Goal: Task Accomplishment & Management: Complete application form

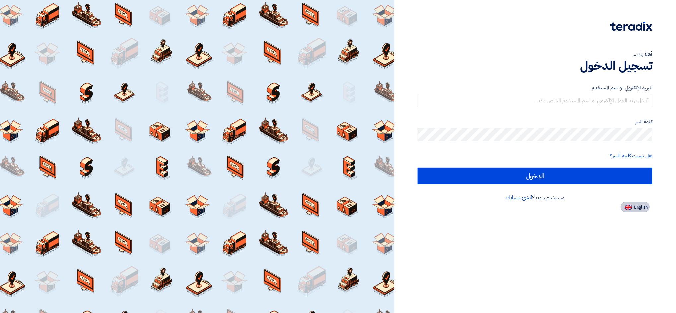
click at [630, 208] on img at bounding box center [627, 207] width 7 height 5
type input "Sign in"
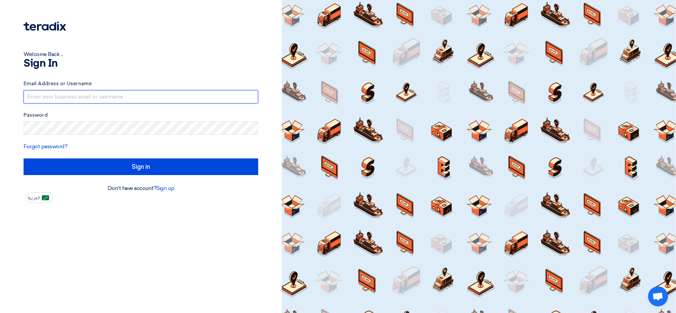
click at [70, 96] on input "text" at bounding box center [141, 96] width 235 height 13
drag, startPoint x: 100, startPoint y: 96, endPoint x: 219, endPoint y: 117, distance: 120.9
click at [219, 117] on form "Email Address or Username [EMAIL_ADDRESS]@00 Password Forgot password? Sign in" at bounding box center [141, 127] width 235 height 95
type input "[EMAIL_ADDRESS][DOMAIN_NAME]"
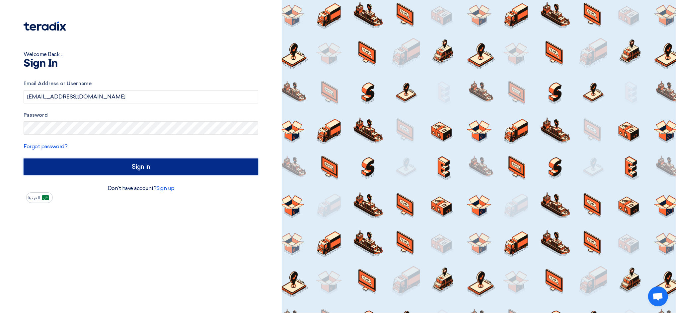
click at [142, 173] on input "Sign in" at bounding box center [141, 167] width 235 height 17
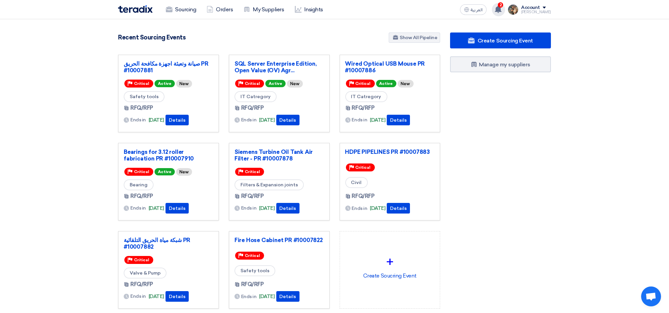
click at [502, 11] on use at bounding box center [498, 9] width 7 height 7
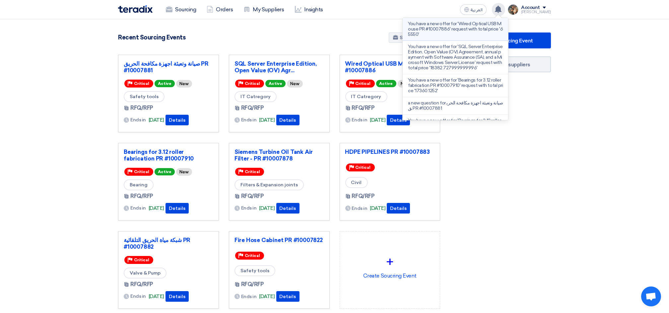
click at [449, 37] on li "You have a new offer for 'Wired Optical USB Mouse PR #10007886' request with to…" at bounding box center [456, 29] width 106 height 23
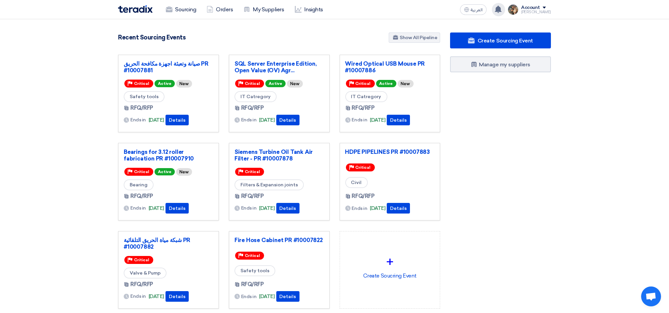
click at [505, 9] on div "You have a new offer for 'Wired Optical USB Mouse PR #10007886' request with to…" at bounding box center [498, 9] width 13 height 13
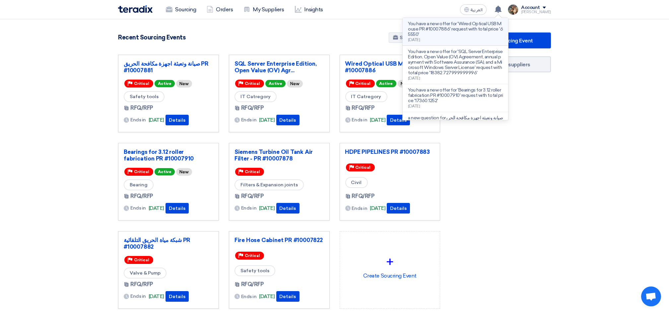
click at [475, 26] on p "You have a new offer for 'Wired Optical USB Mouse PR #10007886' request with to…" at bounding box center [455, 29] width 95 height 16
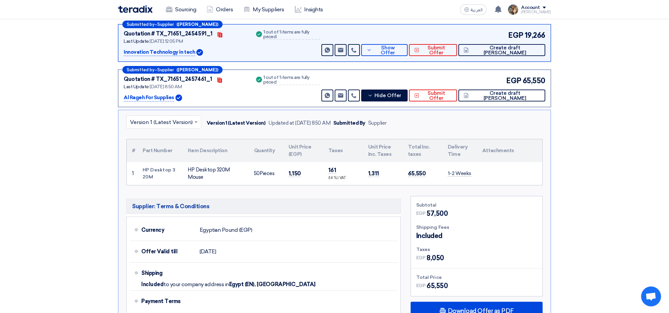
scroll to position [139, 0]
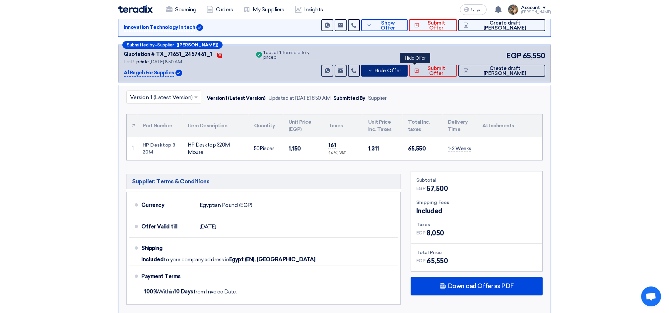
click at [401, 70] on span "Hide Offer" at bounding box center [388, 70] width 27 height 5
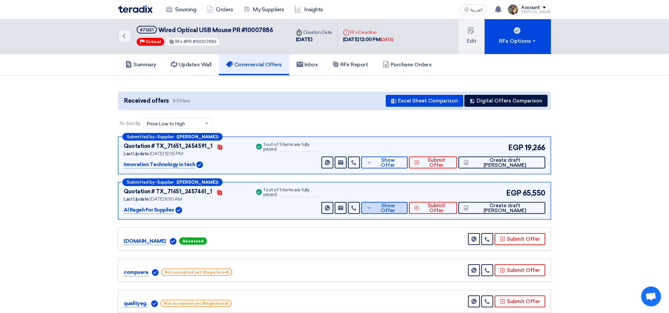
scroll to position [0, 0]
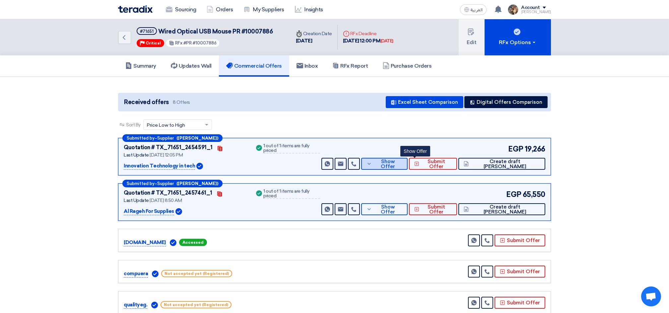
click at [408, 166] on button "Show Offer" at bounding box center [384, 164] width 46 height 12
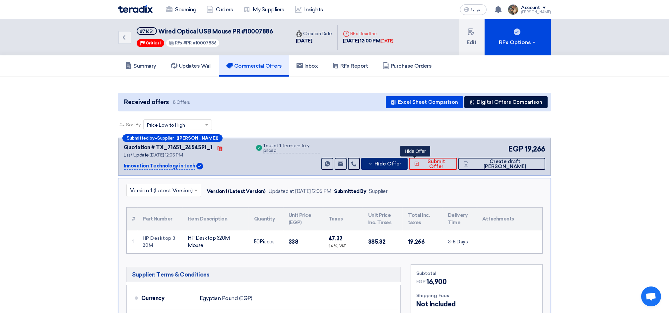
click at [401, 165] on span "Hide Offer" at bounding box center [388, 164] width 27 height 5
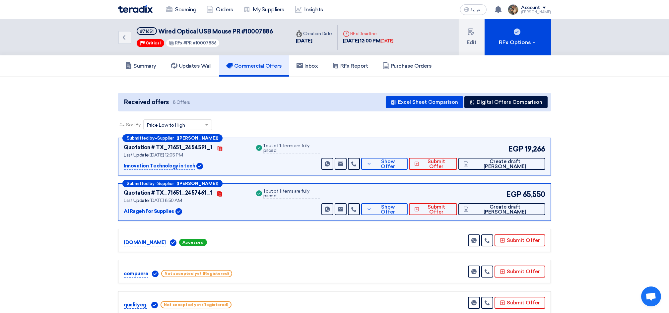
click at [126, 12] on img at bounding box center [135, 9] width 35 height 8
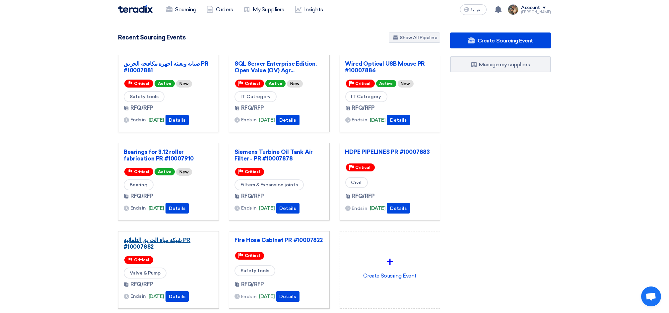
click at [187, 240] on link "شبكة مياة الحريق التلقائية PR #10007882" at bounding box center [169, 243] width 90 height 13
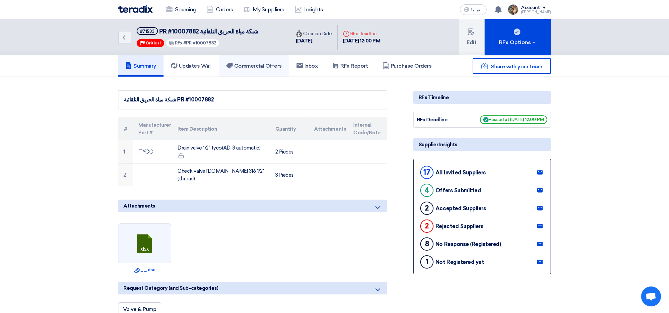
click at [242, 70] on link "Commercial Offers" at bounding box center [254, 65] width 70 height 21
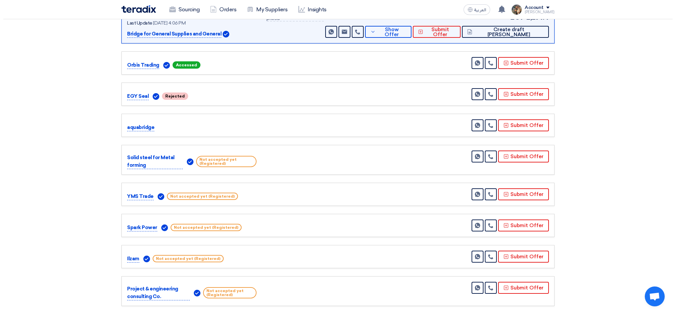
scroll to position [310, 0]
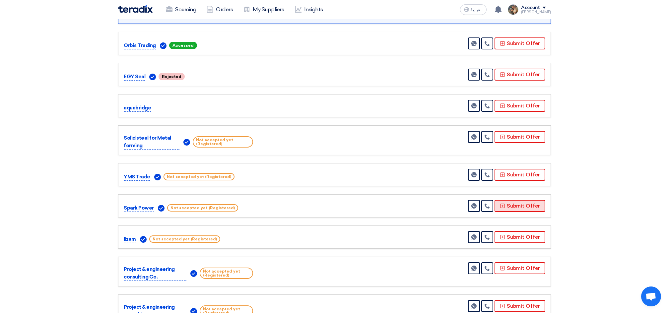
click at [501, 203] on button "Submit Offer" at bounding box center [520, 206] width 51 height 12
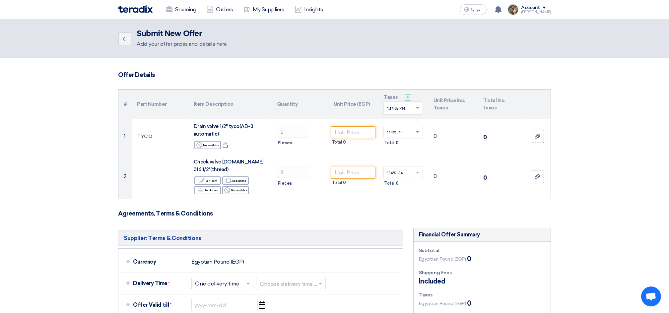
click at [402, 111] on input "text" at bounding box center [400, 109] width 26 height 11
click at [406, 134] on div "14% -14%" at bounding box center [403, 132] width 39 height 12
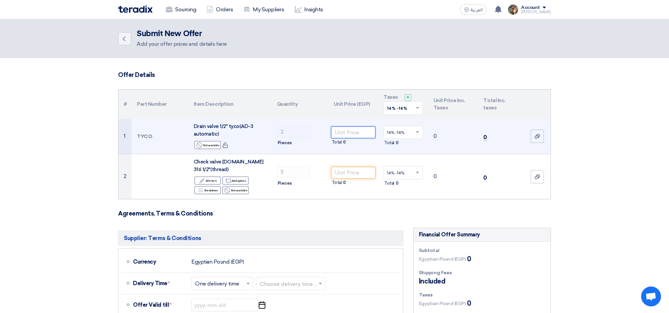
click at [346, 132] on input "number" at bounding box center [353, 132] width 45 height 12
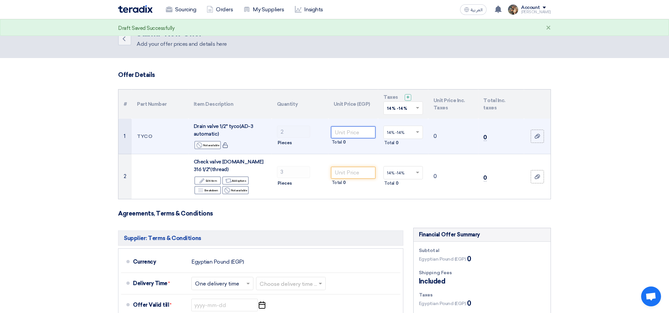
paste input "700"
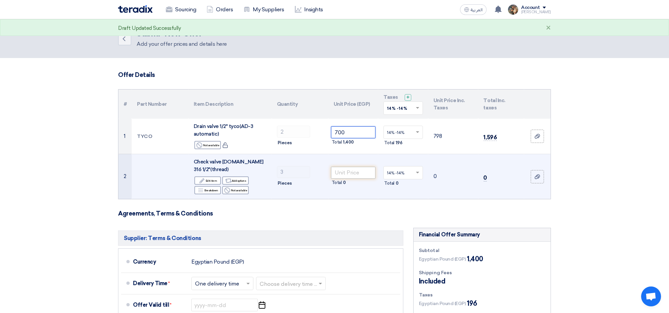
type input "700"
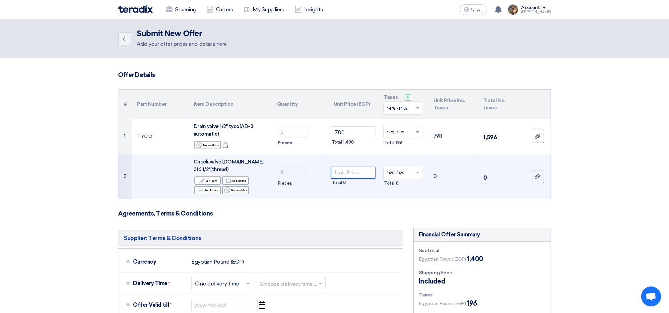
click at [351, 169] on input "number" at bounding box center [353, 173] width 45 height 12
paste input "1250"
type input "1250"
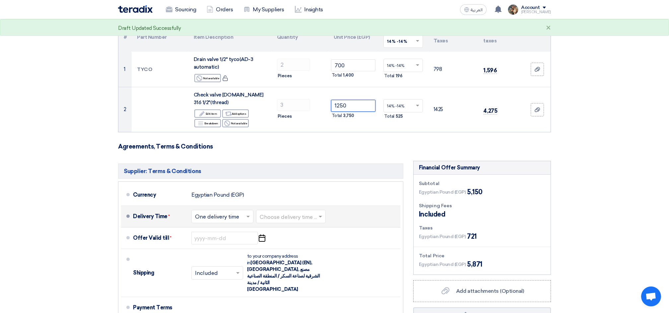
scroll to position [88, 0]
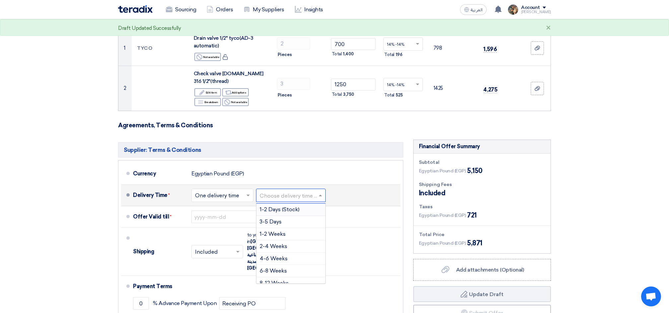
click at [294, 193] on div "Choose delivery time ..." at bounding box center [291, 195] width 70 height 13
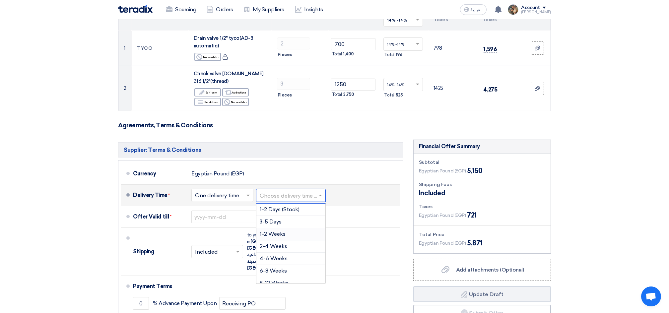
click at [278, 231] on span "1-2 Weeks" at bounding box center [273, 234] width 26 height 6
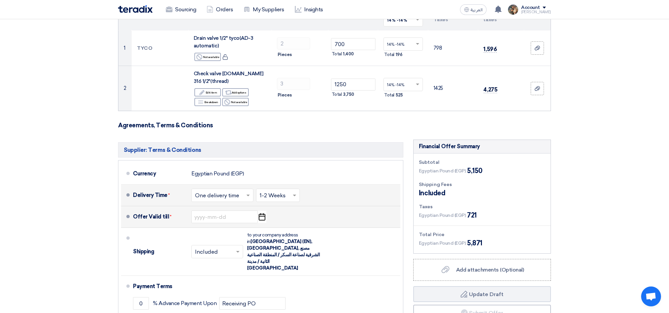
click at [260, 211] on icon "Pick a date" at bounding box center [261, 217] width 9 height 12
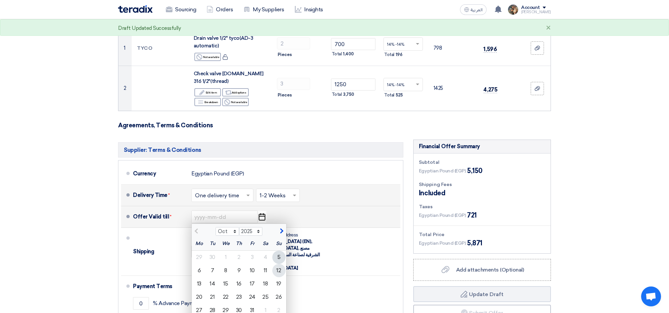
click at [280, 264] on div "12" at bounding box center [278, 270] width 13 height 13
type input "[DATE]"
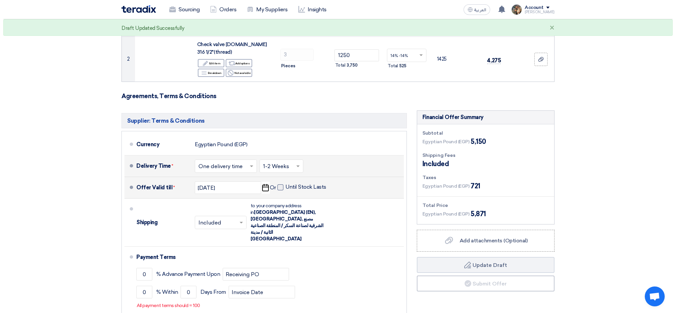
scroll to position [133, 0]
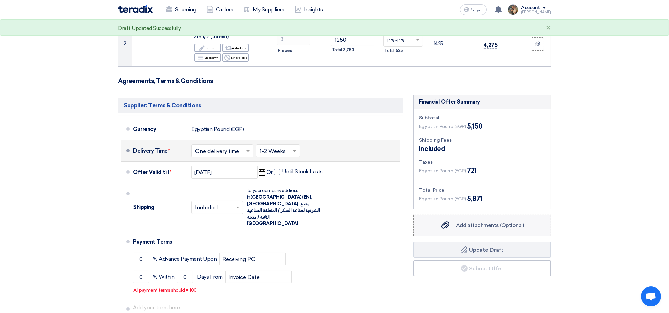
click at [448, 215] on label "Add attachments (Optional) Add attachments (Optional)" at bounding box center [482, 226] width 138 height 22
click at [0, 0] on input "Add attachments (Optional) Add attachments (Optional)" at bounding box center [0, 0] width 0 height 0
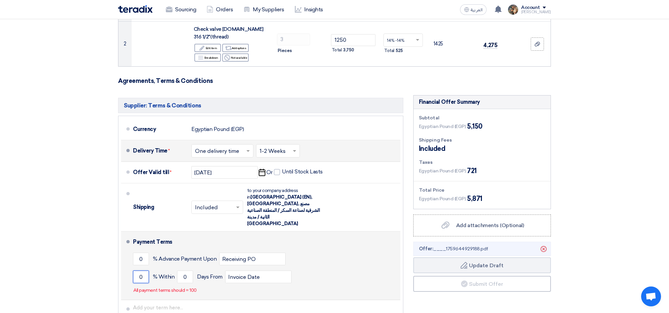
click at [139, 271] on input "0" at bounding box center [141, 277] width 16 height 13
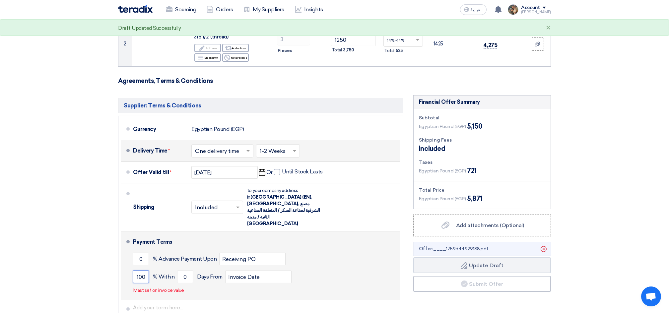
type input "100"
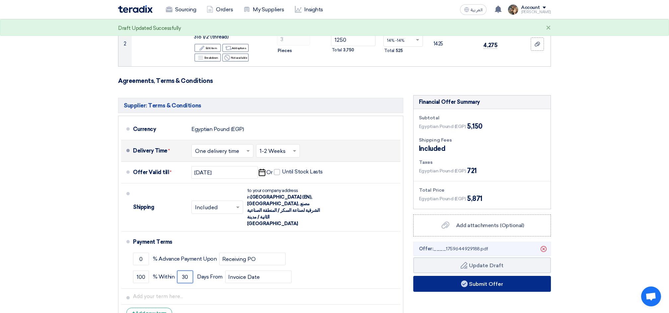
type input "30"
click at [470, 282] on button "Submit Offer" at bounding box center [482, 284] width 138 height 16
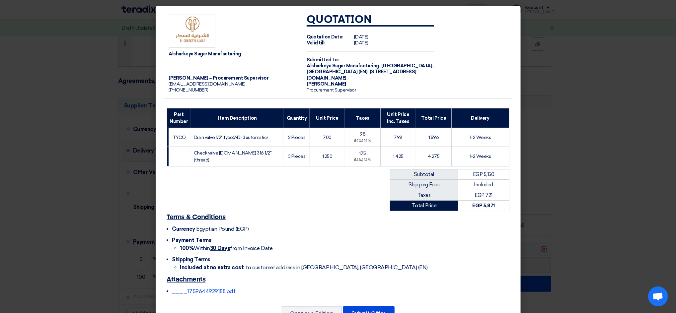
scroll to position [23, 0]
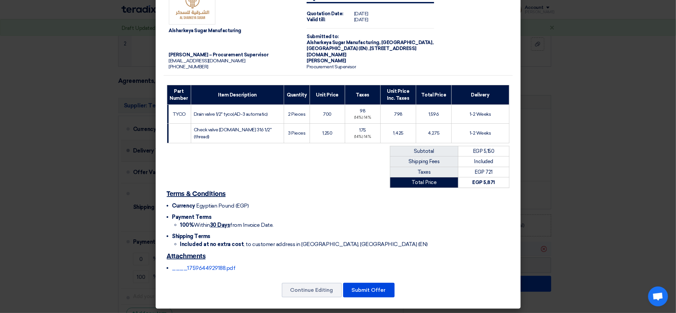
click at [366, 282] on div "Continue Editing Submit Offer" at bounding box center [338, 290] width 349 height 16
click at [367, 287] on button "Submit Offer" at bounding box center [368, 290] width 51 height 15
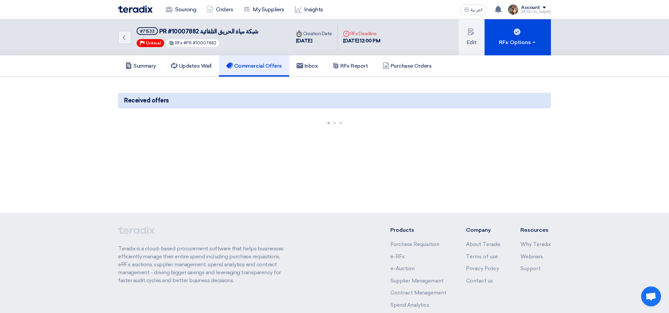
click at [221, 30] on span "شبكة مياة الحريق التلقائية PR #10007882" at bounding box center [208, 31] width 99 height 7
copy div "شبكة مياة الحريق التلقائية PR #10007882"
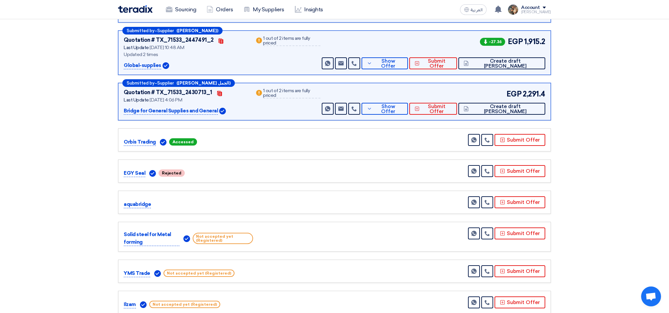
scroll to position [265, 0]
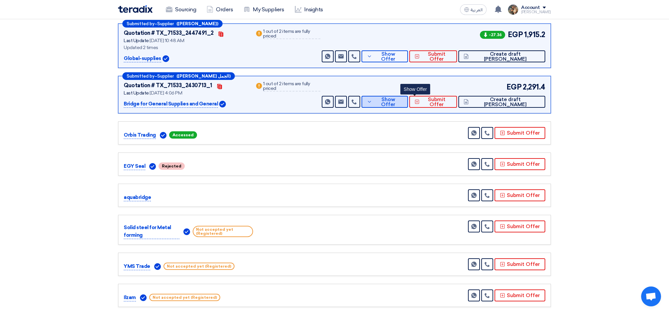
click at [403, 98] on span "Show Offer" at bounding box center [388, 102] width 29 height 10
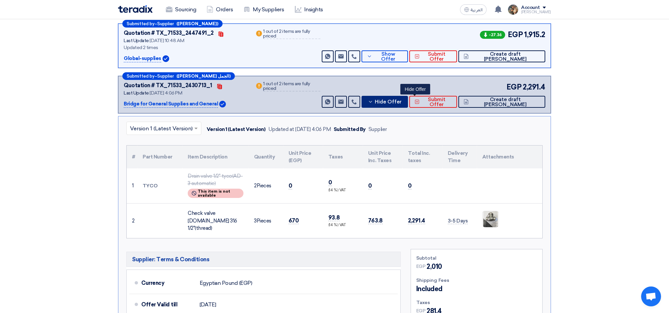
click at [402, 100] on span "Hide Offer" at bounding box center [388, 102] width 27 height 5
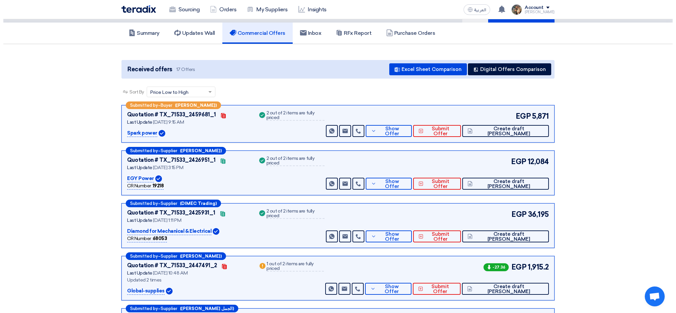
scroll to position [0, 0]
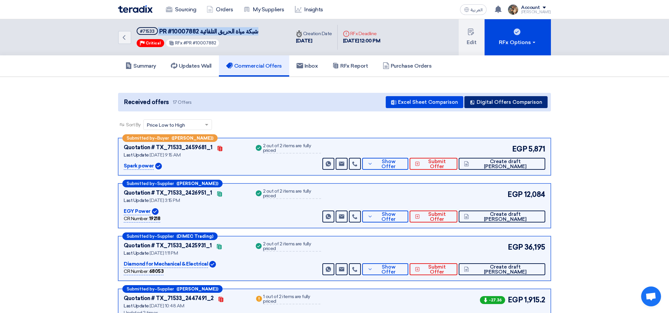
click at [494, 102] on button "Digital Offers Comparison" at bounding box center [506, 102] width 83 height 12
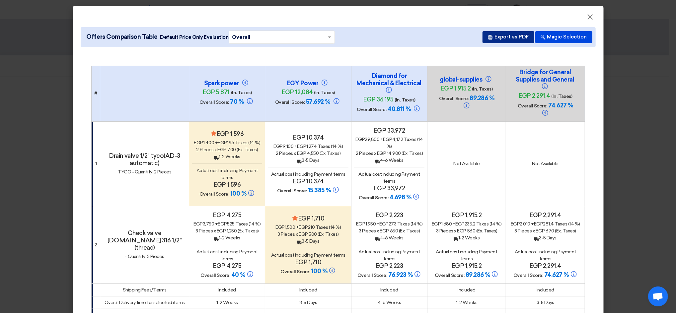
click at [493, 36] on button "Export as PDF" at bounding box center [508, 37] width 52 height 12
click at [587, 17] on span "×" at bounding box center [590, 18] width 7 height 13
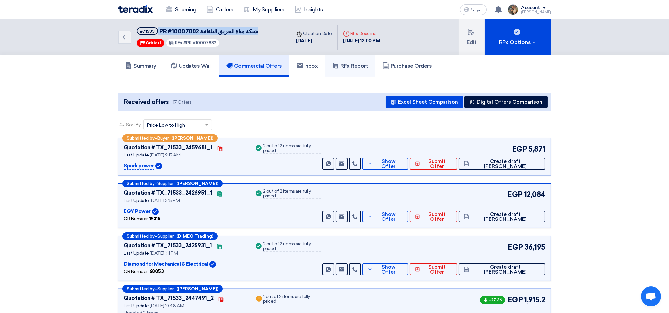
click at [354, 67] on h5 "RFx Report" at bounding box center [350, 66] width 36 height 7
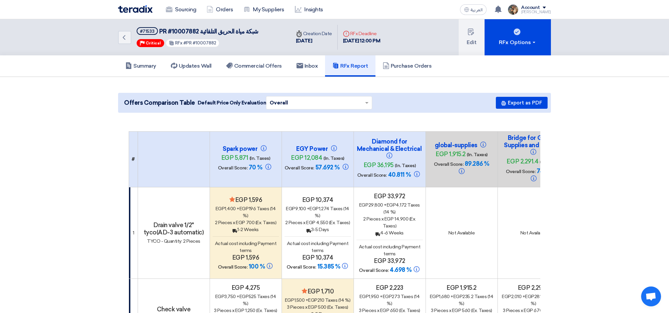
click at [132, 11] on img at bounding box center [135, 9] width 35 height 8
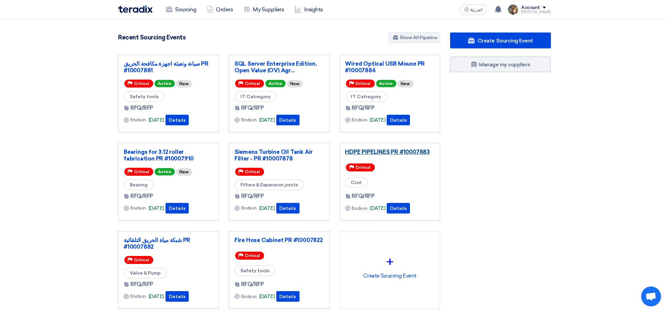
click at [383, 154] on link "HDPE PIPELINES PR #10007883" at bounding box center [390, 152] width 90 height 7
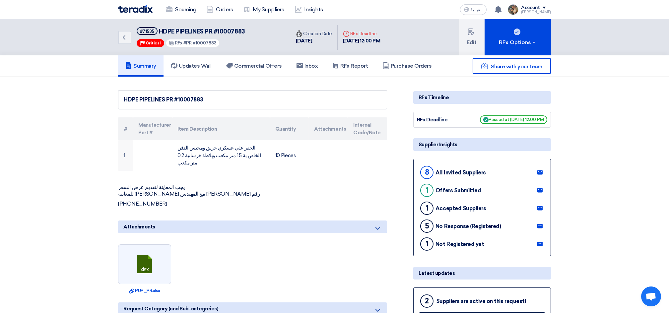
click at [140, 10] on img at bounding box center [135, 9] width 35 height 8
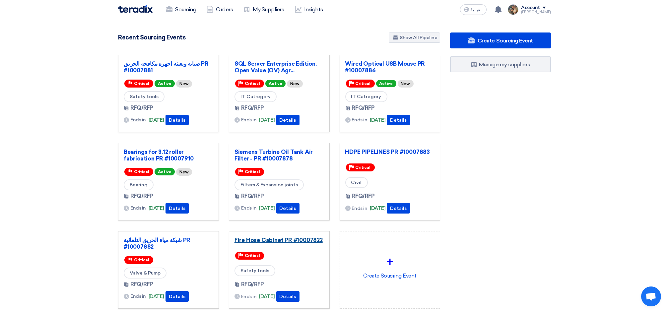
click at [257, 238] on link "Fire Hose Cabinet PR #10007822" at bounding box center [280, 240] width 90 height 7
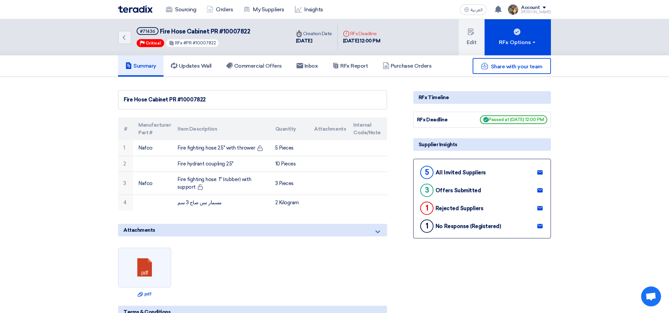
click at [126, 9] on img at bounding box center [135, 9] width 35 height 8
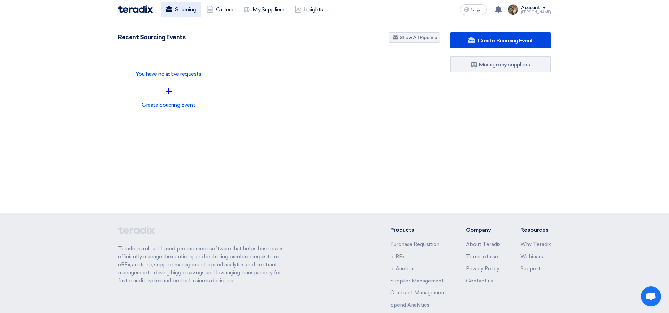
click at [181, 13] on link "Sourcing" at bounding box center [181, 9] width 41 height 15
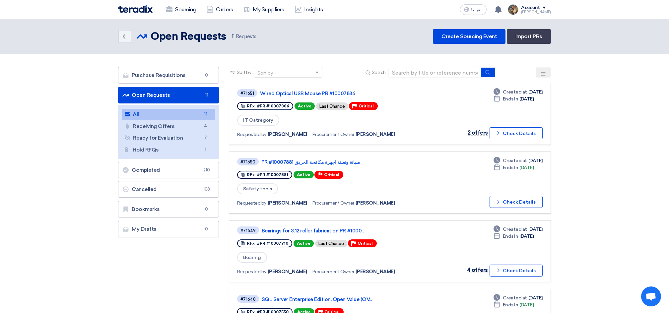
click at [157, 112] on link "All All 11" at bounding box center [168, 114] width 93 height 11
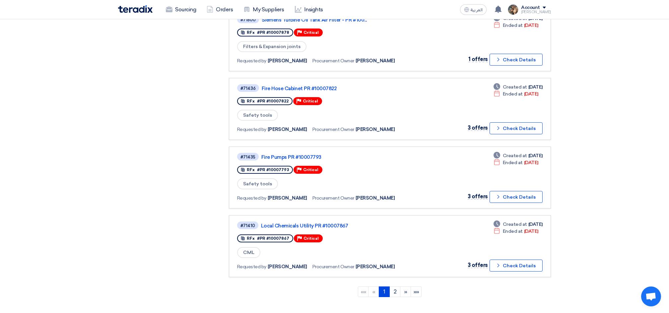
scroll to position [486, 0]
click at [289, 154] on link "Fire Pumps PR #10007793" at bounding box center [344, 157] width 166 height 6
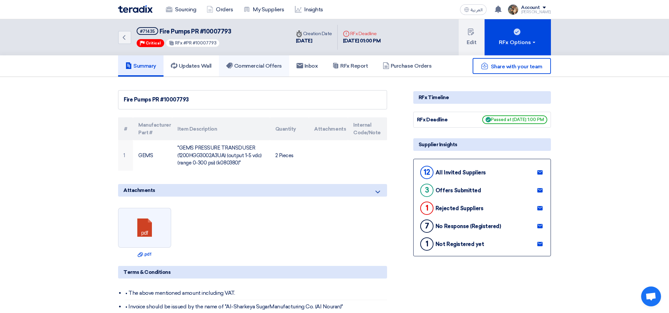
click at [250, 63] on h5 "Commercial Offers" at bounding box center [254, 66] width 56 height 7
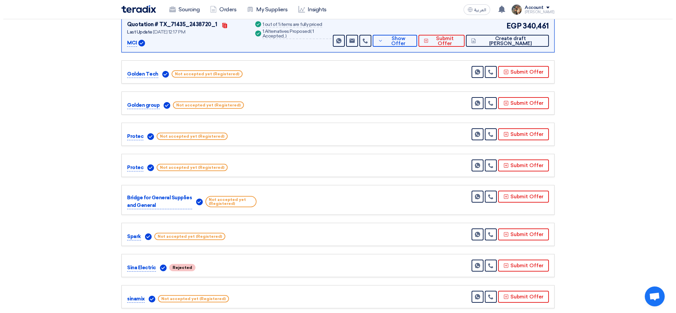
scroll to position [265, 0]
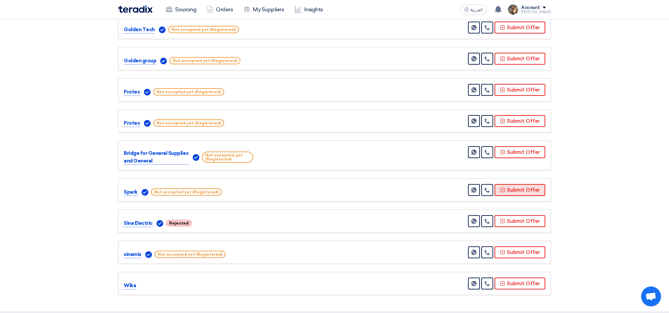
click at [523, 190] on button "Submit Offer" at bounding box center [520, 190] width 51 height 12
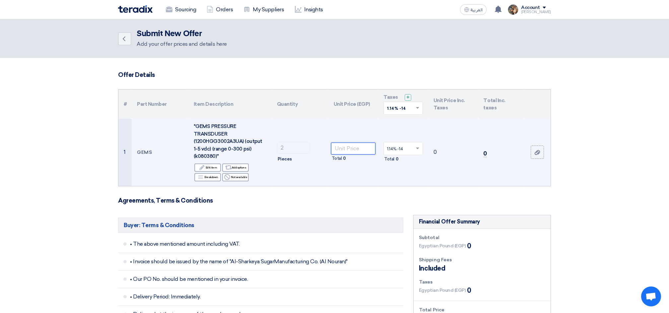
click at [351, 147] on input "number" at bounding box center [353, 149] width 45 height 12
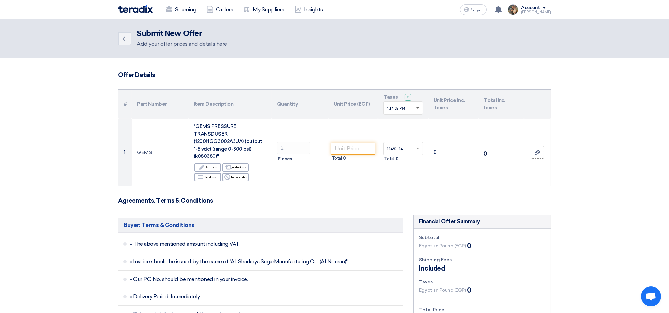
click at [418, 108] on span at bounding box center [417, 108] width 3 height 2
click at [395, 133] on span "14% -14%" at bounding box center [397, 132] width 20 height 5
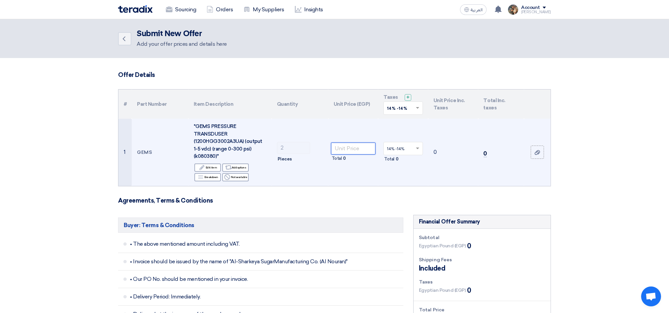
click at [344, 148] on input "number" at bounding box center [353, 149] width 45 height 12
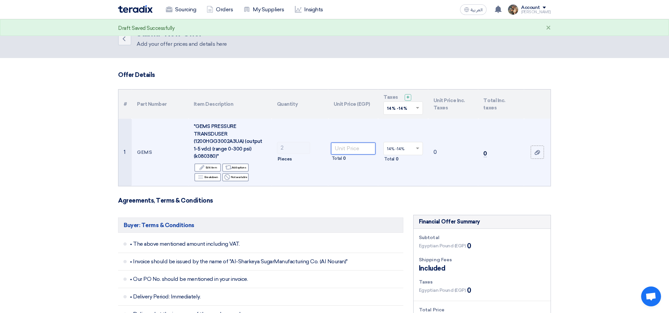
paste input "2200"
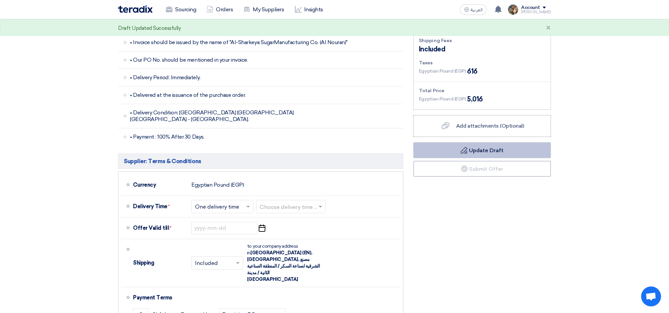
scroll to position [221, 0]
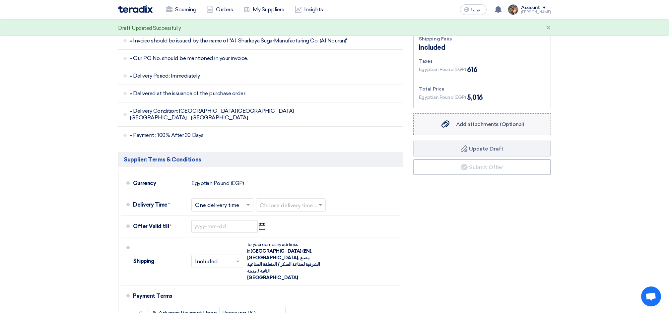
type input "2200"
click at [451, 129] on label "Add attachments (Optional) Add attachments (Optional)" at bounding box center [482, 124] width 138 height 22
click at [0, 0] on input "Add attachments (Optional) Add attachments (Optional)" at bounding box center [0, 0] width 0 height 0
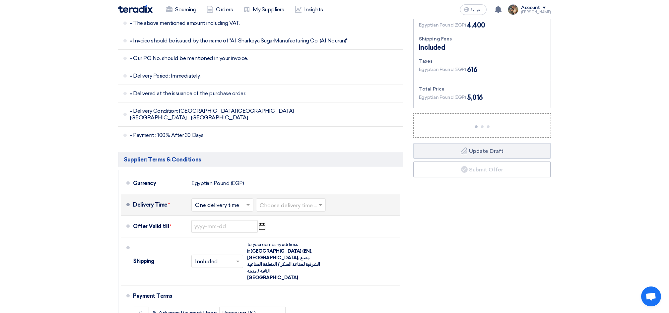
click at [304, 201] on input "text" at bounding box center [291, 206] width 63 height 10
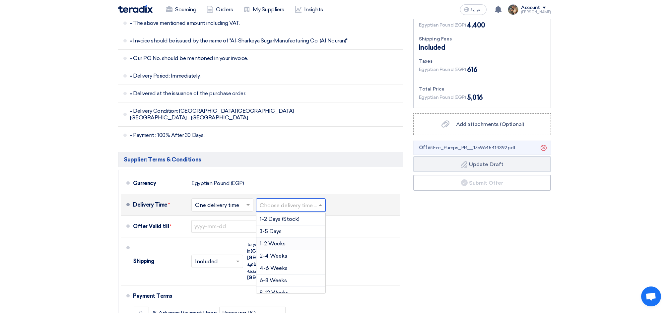
click at [273, 241] on span "1-2 Weeks" at bounding box center [273, 244] width 26 height 6
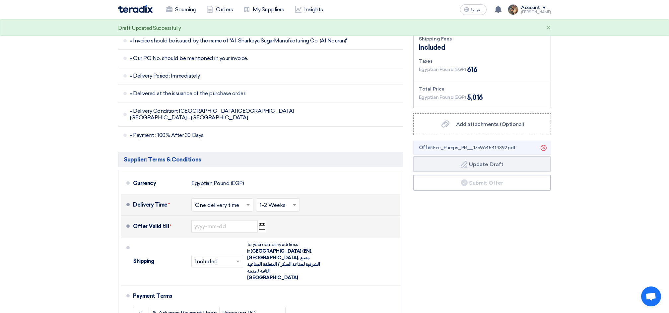
click at [262, 221] on icon "Pick a date" at bounding box center [261, 227] width 9 height 12
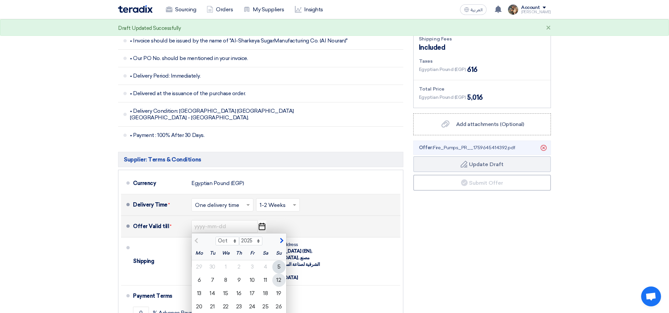
click at [280, 274] on div "12" at bounding box center [278, 280] width 13 height 13
type input "[DATE]"
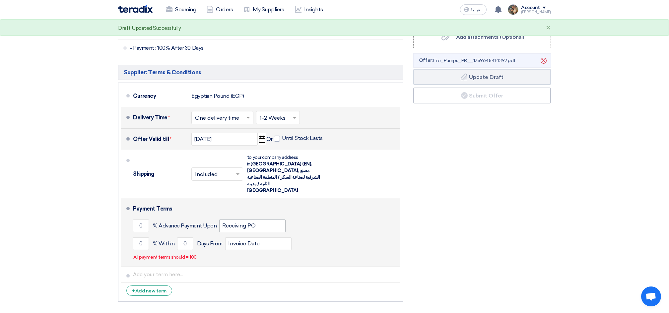
scroll to position [310, 0]
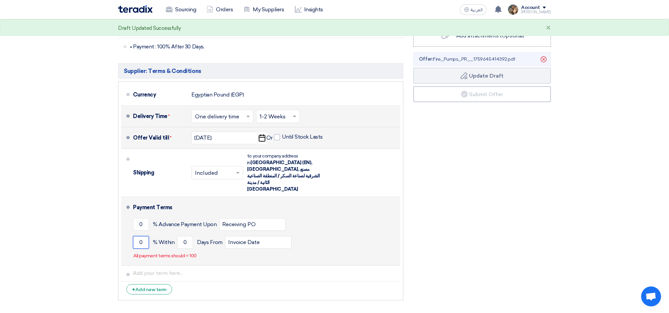
click at [138, 236] on input "0" at bounding box center [141, 242] width 16 height 13
type input "100"
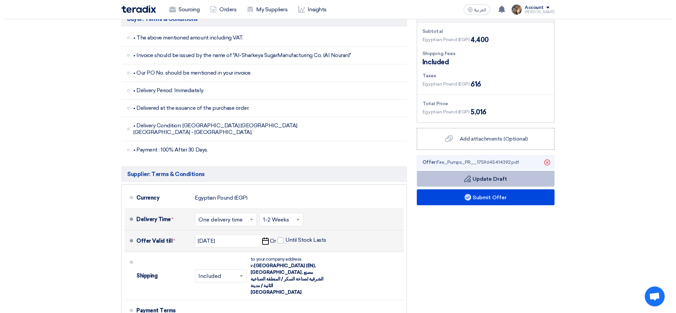
scroll to position [221, 0]
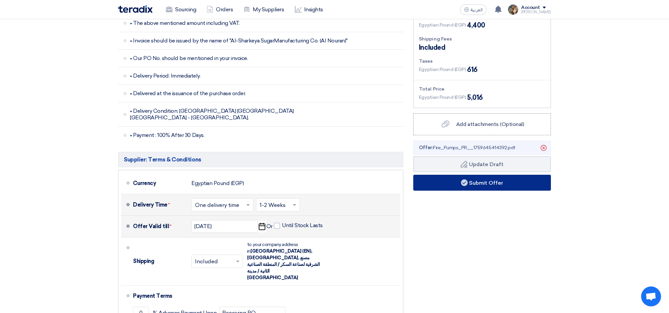
type input "30"
click at [484, 181] on button "Submit Offer" at bounding box center [482, 183] width 138 height 16
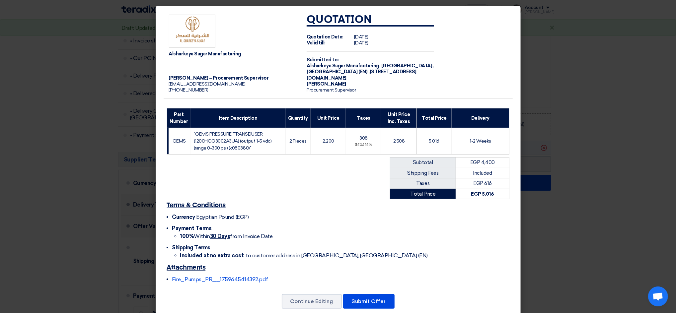
scroll to position [12, 0]
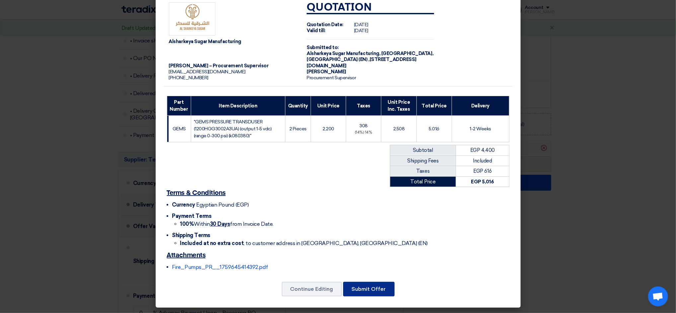
click at [369, 290] on button "Submit Offer" at bounding box center [368, 289] width 51 height 15
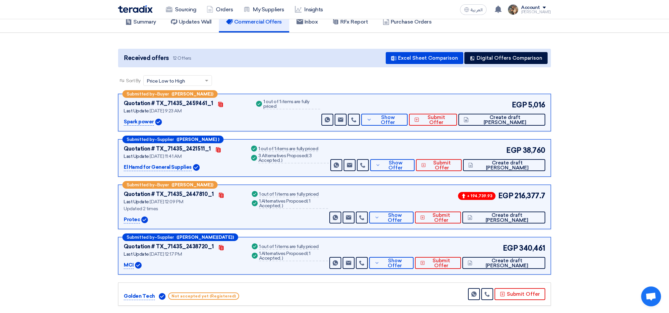
scroll to position [88, 0]
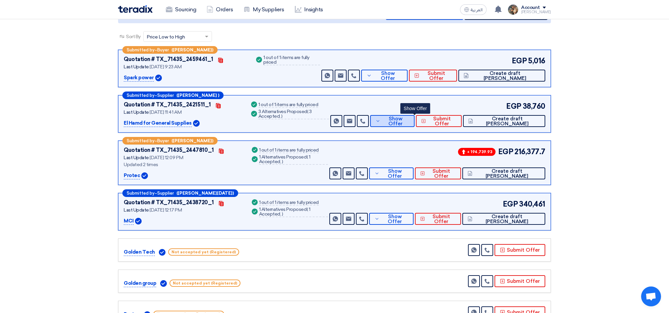
click at [409, 118] on span "Show Offer" at bounding box center [395, 121] width 27 height 10
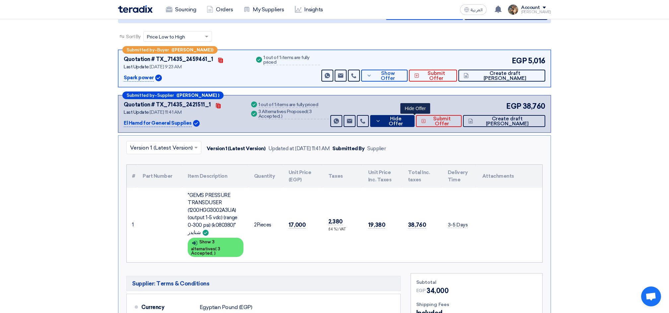
click at [409, 119] on span "Hide Offer" at bounding box center [396, 121] width 27 height 10
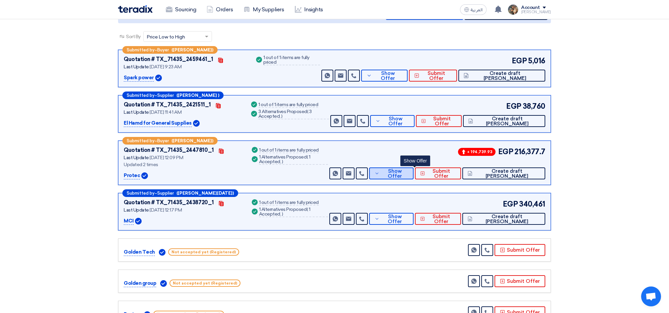
click at [408, 173] on span "Show Offer" at bounding box center [394, 174] width 27 height 10
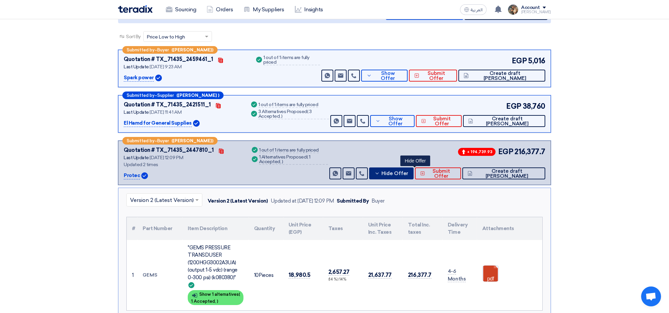
click at [408, 173] on span "Hide Offer" at bounding box center [395, 173] width 27 height 5
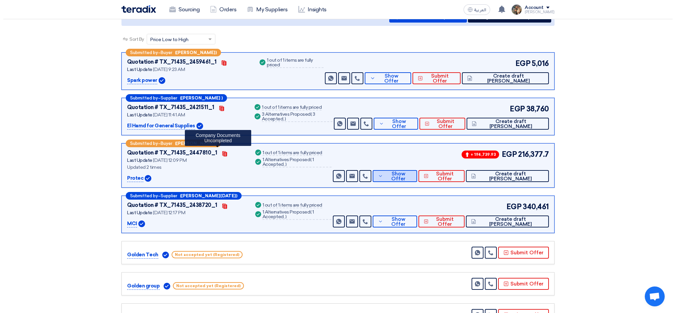
scroll to position [0, 0]
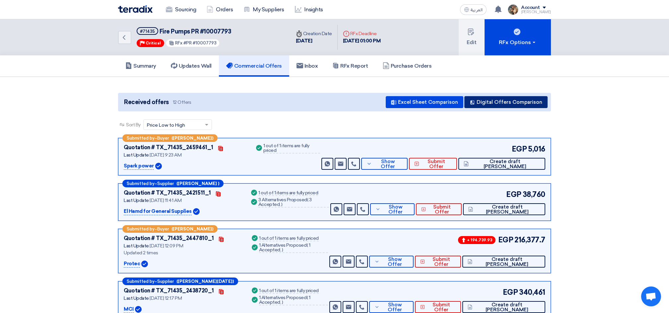
click at [481, 101] on button "Digital Offers Comparison" at bounding box center [506, 102] width 83 height 12
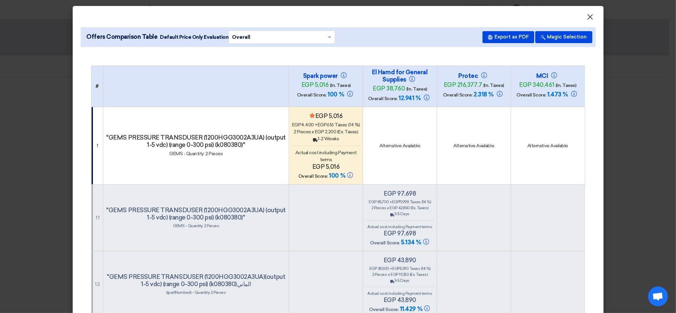
click at [588, 17] on span "×" at bounding box center [590, 18] width 7 height 13
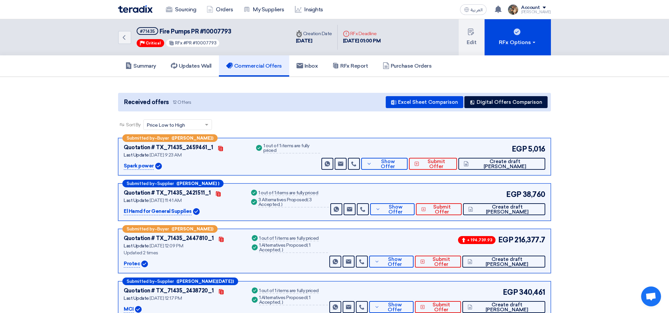
click at [172, 29] on span "Fire Pumps PR #10007793" at bounding box center [196, 31] width 72 height 7
copy div "Fire Pumps PR #10007793"
click at [486, 102] on button "Digital Offers Comparison" at bounding box center [506, 102] width 83 height 12
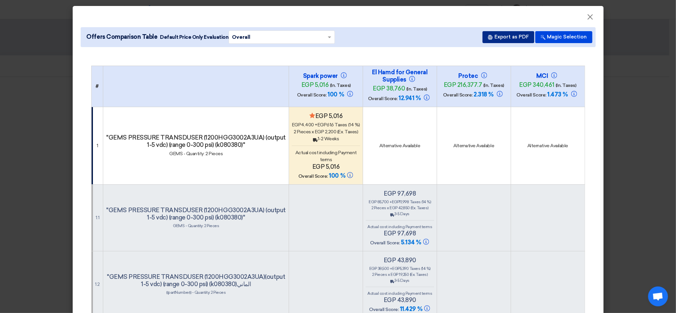
click at [508, 34] on button "Export as PDF" at bounding box center [508, 37] width 52 height 12
click at [588, 16] on span "×" at bounding box center [590, 18] width 7 height 13
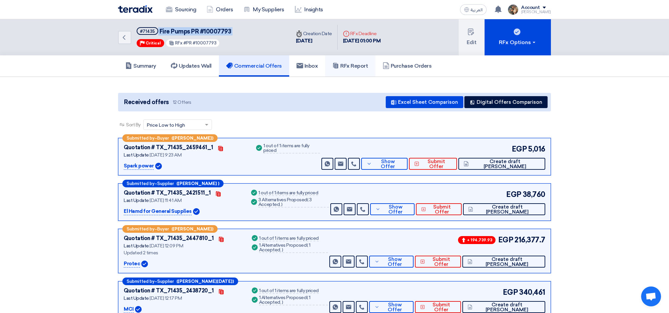
click at [357, 68] on h5 "RFx Report" at bounding box center [350, 66] width 36 height 7
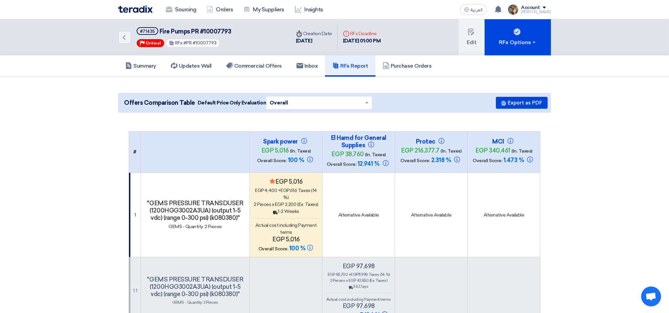
click at [144, 9] on img at bounding box center [135, 9] width 35 height 8
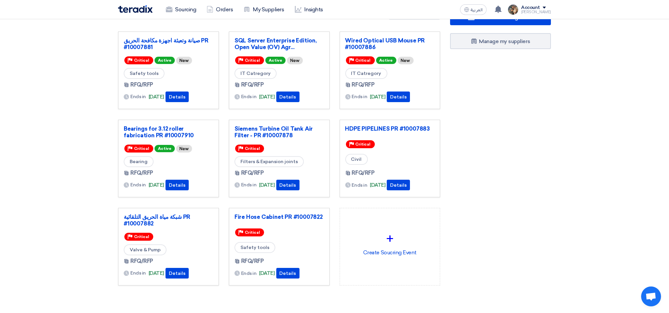
scroll to position [44, 0]
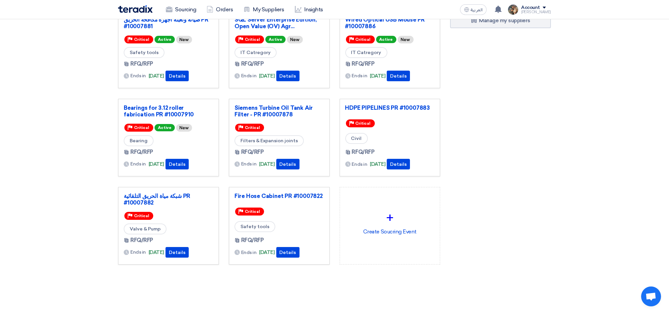
click at [377, 112] on div "HDPE PIPELINES PR #10007883" at bounding box center [390, 109] width 90 height 9
click at [378, 107] on link "HDPE PIPELINES PR #10007883" at bounding box center [390, 108] width 90 height 7
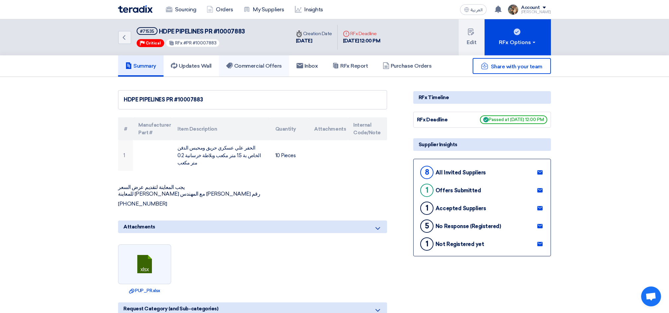
click at [245, 68] on h5 "Commercial Offers" at bounding box center [254, 66] width 56 height 7
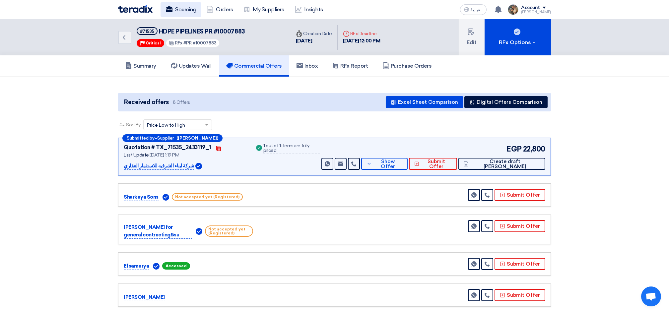
click at [180, 9] on link "Sourcing" at bounding box center [181, 9] width 41 height 15
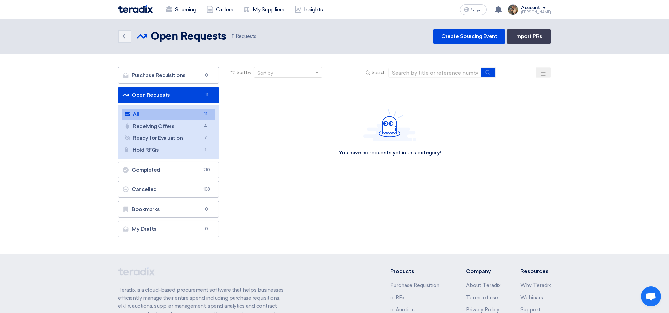
click at [186, 115] on link "All All 11" at bounding box center [168, 114] width 93 height 11
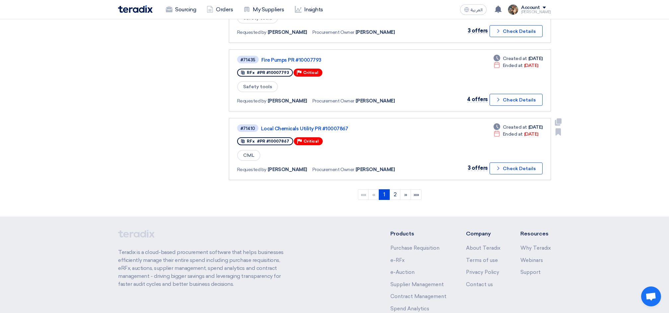
scroll to position [624, 0]
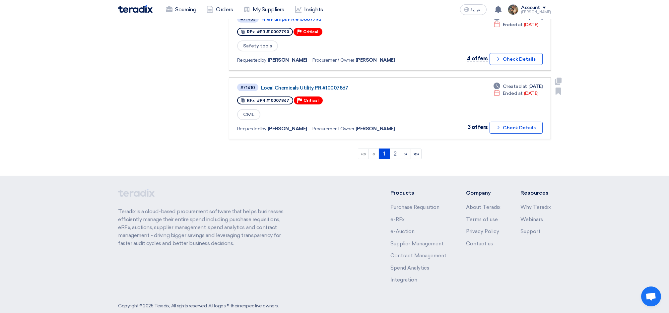
click at [324, 85] on link "Local Chemicals Utility PR #10007867" at bounding box center [344, 88] width 166 height 6
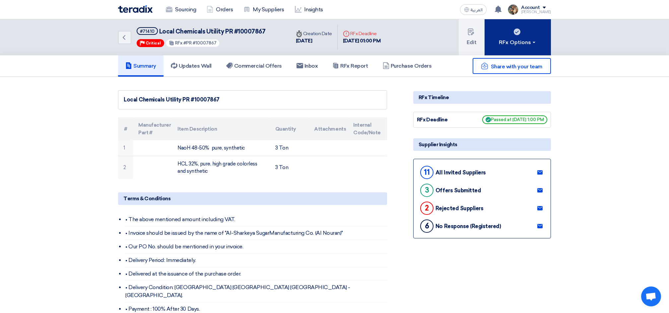
click at [496, 44] on button "RFx Options" at bounding box center [518, 37] width 66 height 36
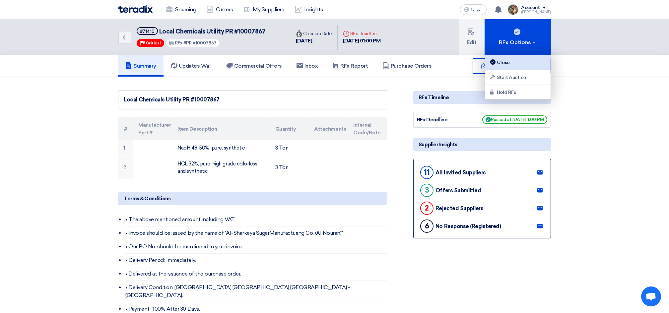
click at [500, 58] on link "Close" at bounding box center [518, 62] width 66 height 15
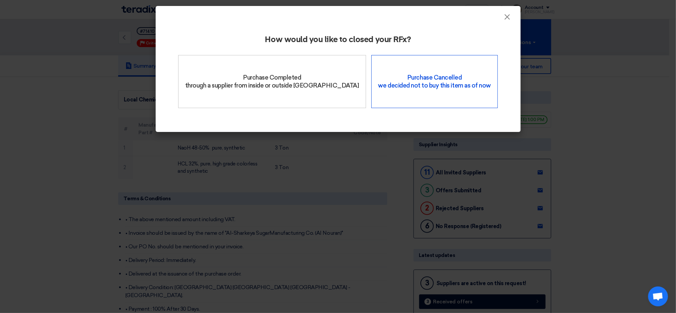
click at [389, 89] on div "Purchase Cancelled we decided not to buy this item as of now" at bounding box center [434, 81] width 126 height 53
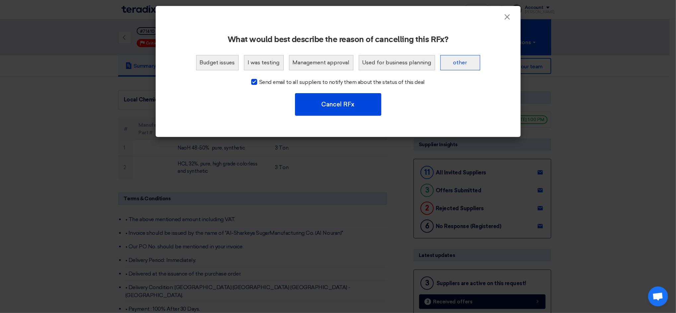
click at [457, 67] on button "other" at bounding box center [460, 62] width 40 height 15
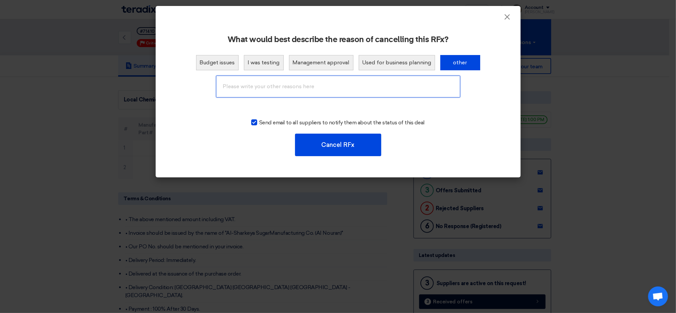
click at [353, 91] on input "text" at bounding box center [338, 87] width 244 height 22
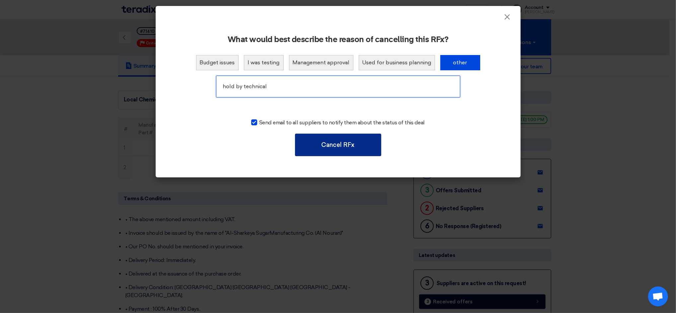
type input "hold by technical"
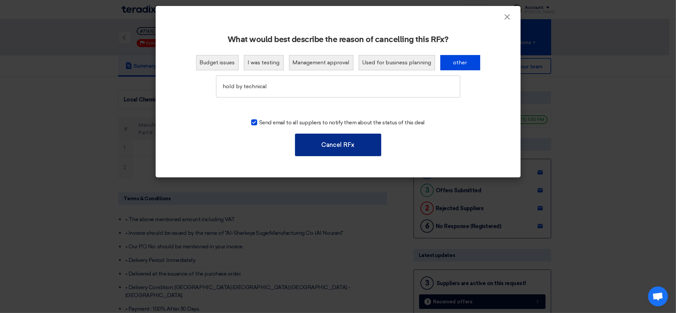
click at [332, 143] on button "Cancel RFx" at bounding box center [338, 145] width 86 height 23
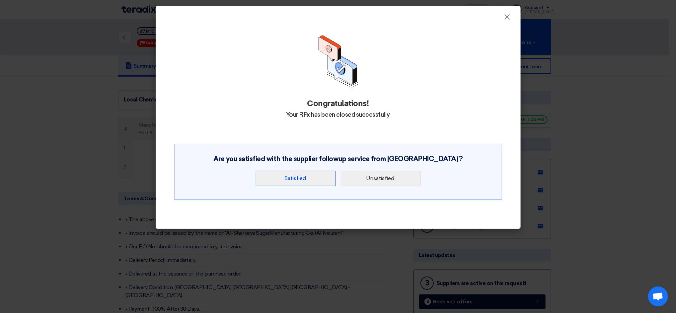
click at [324, 182] on button "Satisfied" at bounding box center [296, 178] width 80 height 15
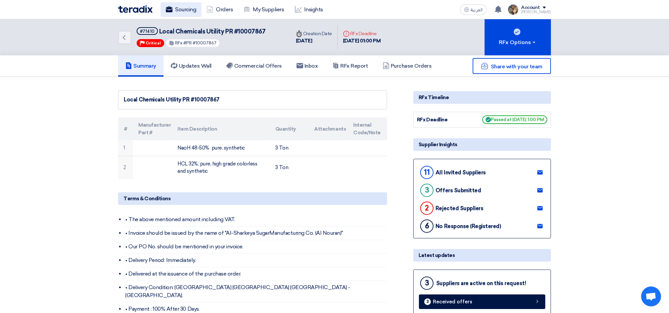
click at [180, 12] on link "Sourcing" at bounding box center [181, 9] width 41 height 15
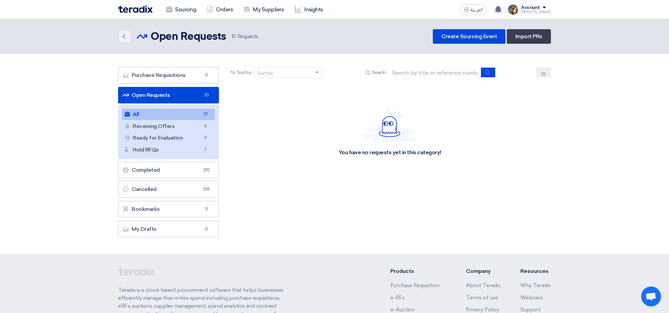
click at [165, 112] on link "All All 10" at bounding box center [168, 114] width 93 height 11
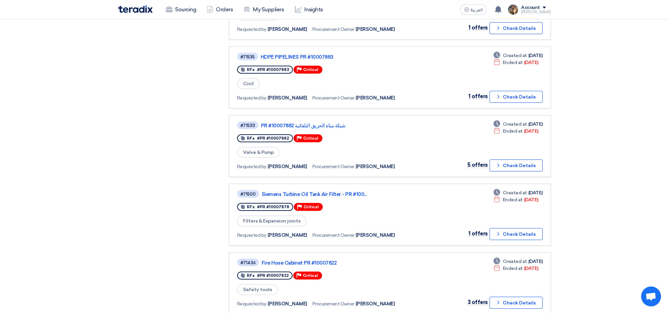
scroll to position [607, 0]
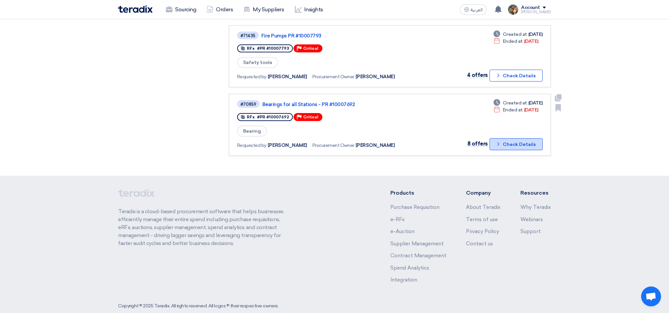
click at [525, 138] on button "Check details Check Details" at bounding box center [516, 144] width 53 height 12
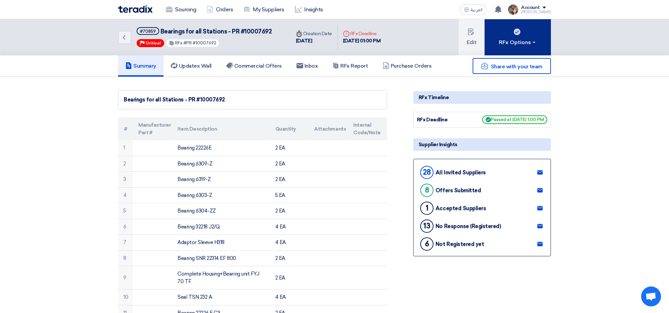
click at [514, 45] on div "RFx Options" at bounding box center [517, 42] width 37 height 8
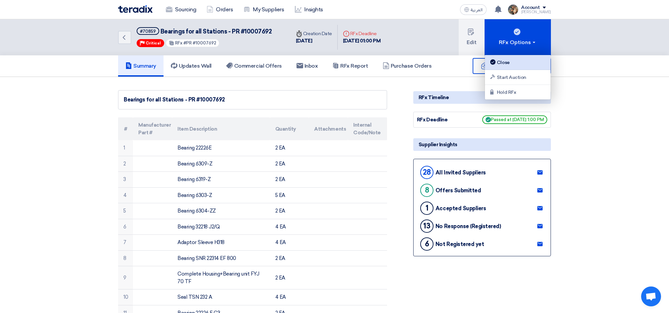
click at [507, 61] on div "Close" at bounding box center [518, 62] width 58 height 8
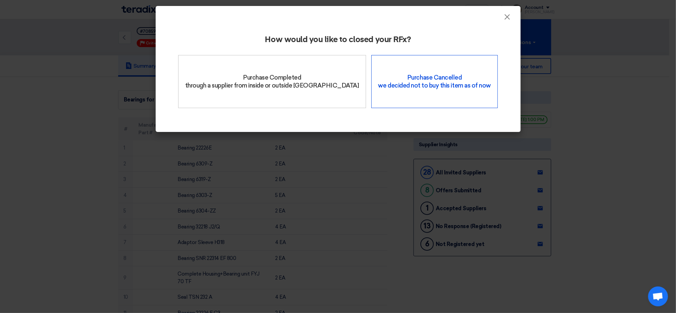
click at [372, 81] on div "Purchase Cancelled we decided not to buy this item as of now" at bounding box center [434, 81] width 126 height 53
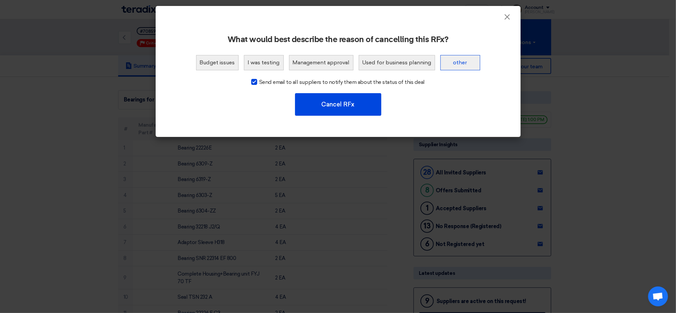
click at [449, 66] on button "other" at bounding box center [460, 62] width 40 height 15
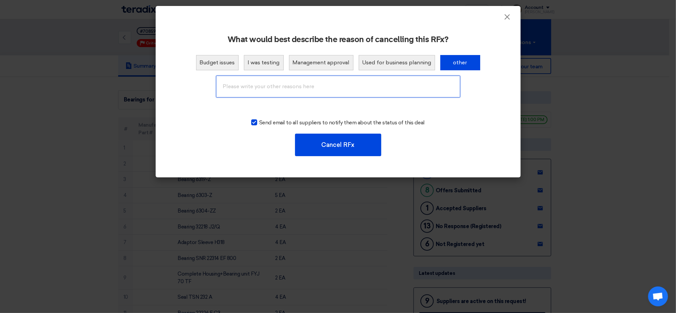
click at [333, 88] on input "text" at bounding box center [338, 87] width 244 height 22
type input "hold by technical"
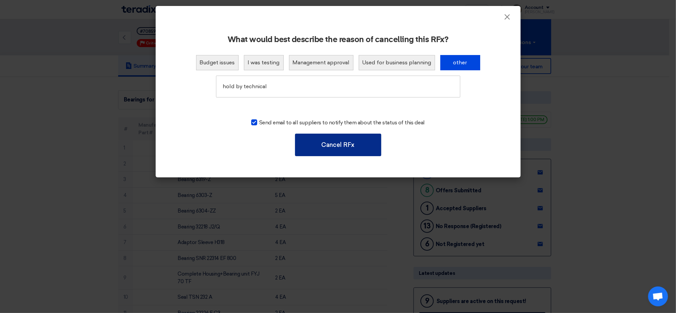
click at [335, 151] on button "Cancel RFx" at bounding box center [338, 145] width 86 height 23
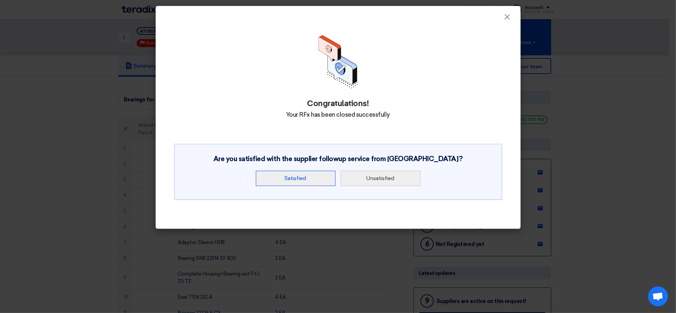
click at [306, 180] on button "Satisfied" at bounding box center [296, 178] width 80 height 15
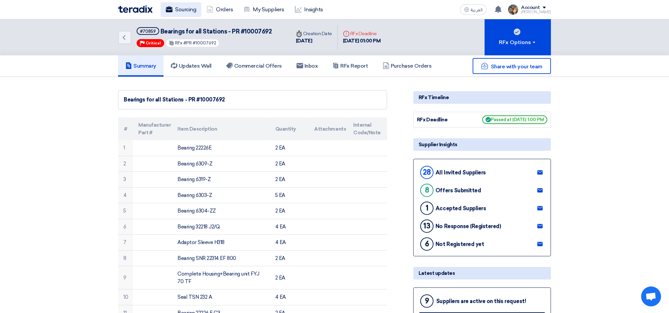
click at [185, 12] on link "Sourcing" at bounding box center [181, 9] width 41 height 15
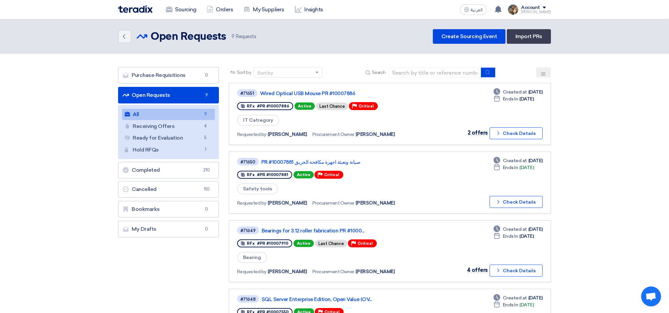
click at [165, 114] on link "All All 9" at bounding box center [168, 114] width 93 height 11
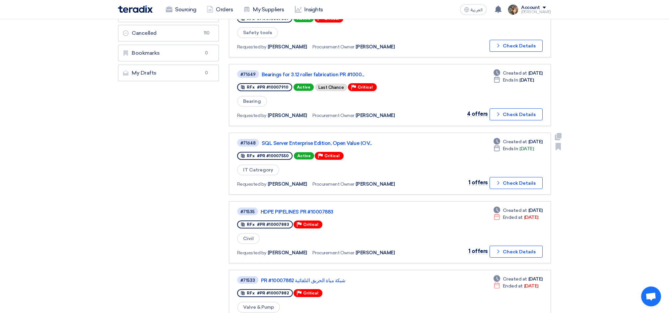
scroll to position [142, 0]
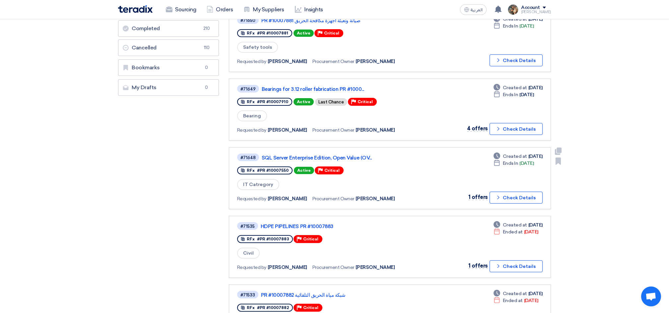
click at [518, 160] on div "Deadline Ends In [DATE]" at bounding box center [514, 163] width 40 height 7
click at [486, 163] on div "Deadline Created at [DATE] Deadline Ends In [DATE] 1 offers Check details Check…" at bounding box center [503, 178] width 79 height 51
click at [517, 160] on div "Deadline Ends In [DATE]" at bounding box center [514, 163] width 40 height 7
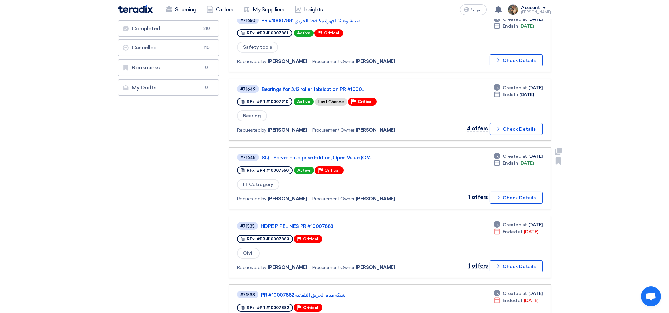
click at [517, 160] on div "Deadline Ends In [DATE]" at bounding box center [514, 163] width 40 height 7
click at [505, 165] on div "Deadline Created at [DATE] Deadline Ends In [DATE] 1 offers Check details Check…" at bounding box center [503, 178] width 79 height 51
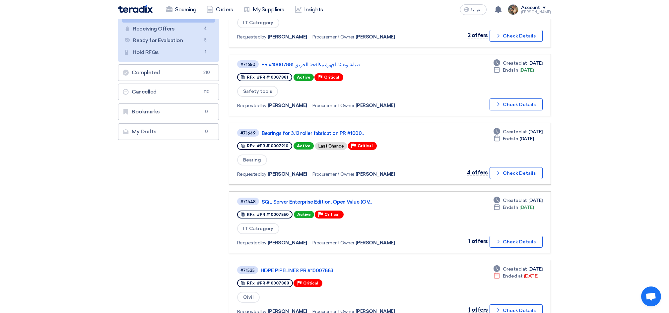
scroll to position [0, 0]
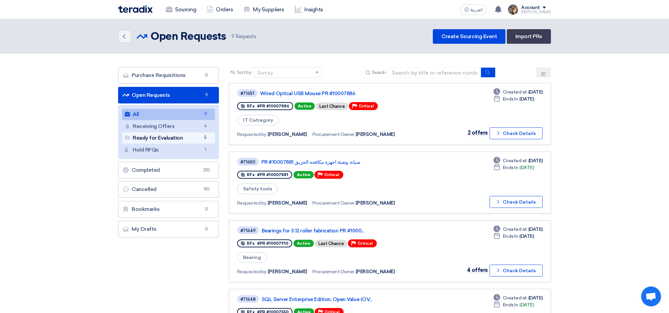
click at [184, 136] on link "Ready for Evaluation Ready for Evaluation 5" at bounding box center [168, 137] width 93 height 11
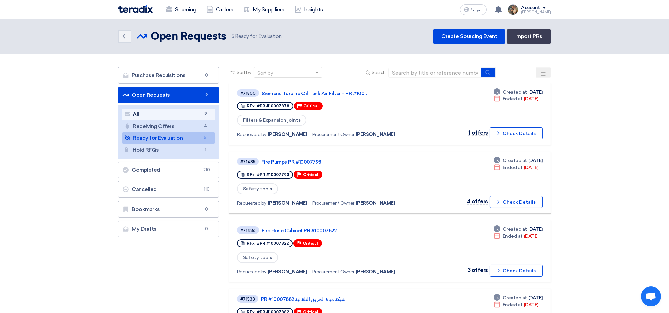
click at [193, 113] on link "All All 9" at bounding box center [168, 114] width 93 height 11
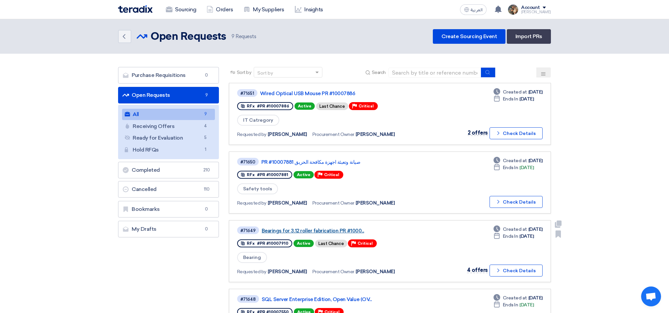
click at [342, 228] on link "Bearings for 3.12 roller fabrication PR #1000..." at bounding box center [345, 231] width 166 height 6
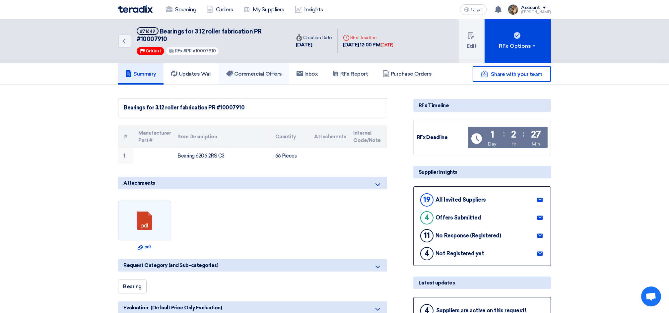
click at [251, 75] on h5 "Commercial Offers" at bounding box center [254, 74] width 56 height 7
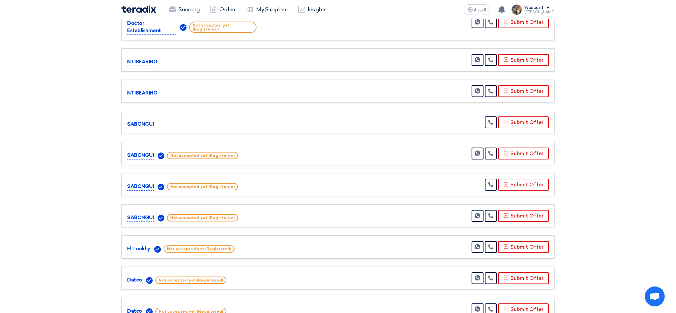
scroll to position [531, 0]
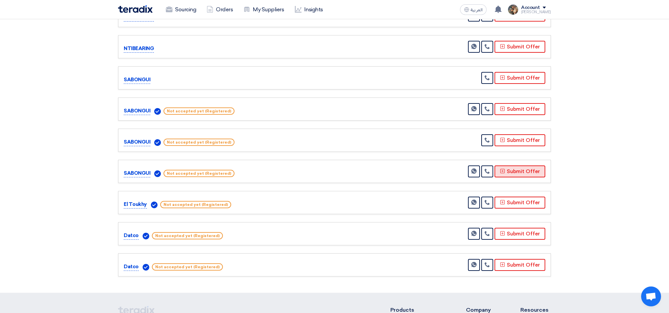
click at [511, 166] on button "Submit Offer" at bounding box center [520, 172] width 51 height 12
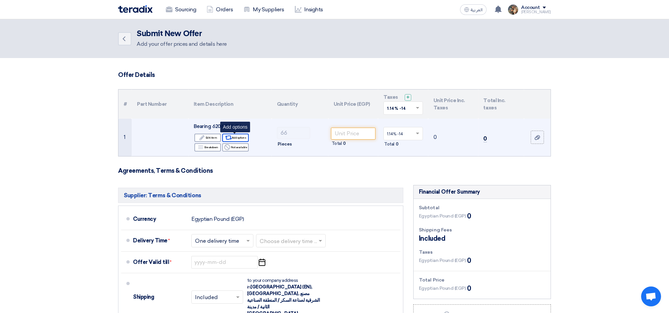
click at [231, 138] on icon "Alternative" at bounding box center [228, 137] width 7 height 7
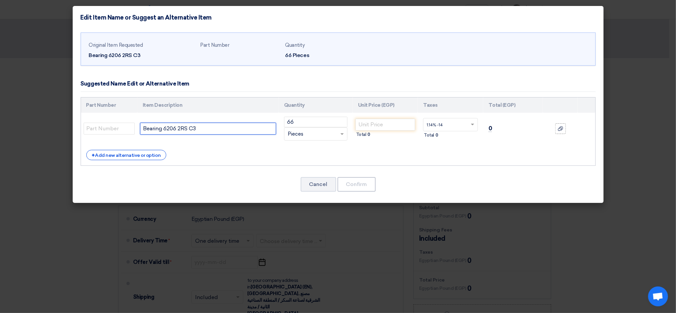
click at [187, 126] on input "Bearing 6206 2RS C3" at bounding box center [208, 129] width 136 height 12
type input "Bearing 6206 2RS1 C3"
click at [368, 123] on input "number" at bounding box center [385, 125] width 60 height 12
paste input "276.00"
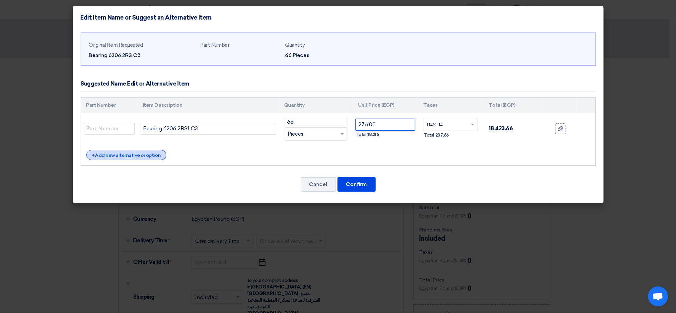
type input "276.00"
click at [137, 155] on div "+ Add new alternative or option" at bounding box center [126, 155] width 80 height 10
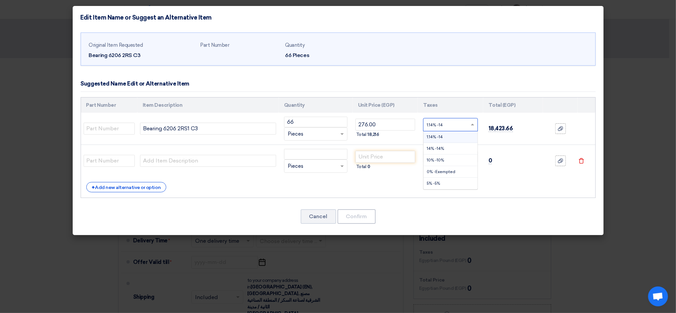
click at [458, 124] on input "text" at bounding box center [446, 125] width 39 height 11
click at [442, 148] on span "14% -14%" at bounding box center [435, 148] width 17 height 5
click at [455, 160] on input "text" at bounding box center [446, 157] width 39 height 11
click at [429, 178] on div "14% -14%" at bounding box center [450, 181] width 54 height 12
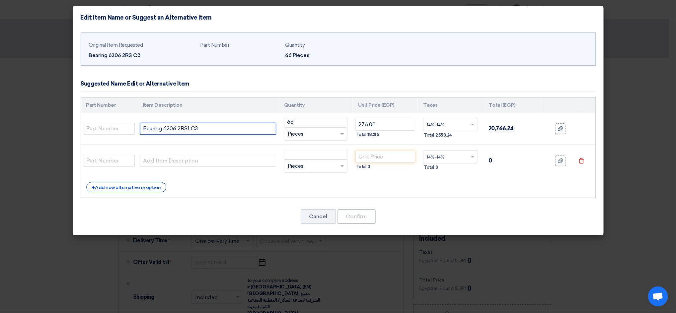
drag, startPoint x: 142, startPoint y: 128, endPoint x: 165, endPoint y: 134, distance: 23.1
click at [165, 134] on input "Bearing 6206 2RS1 C3" at bounding box center [208, 129] width 136 height 12
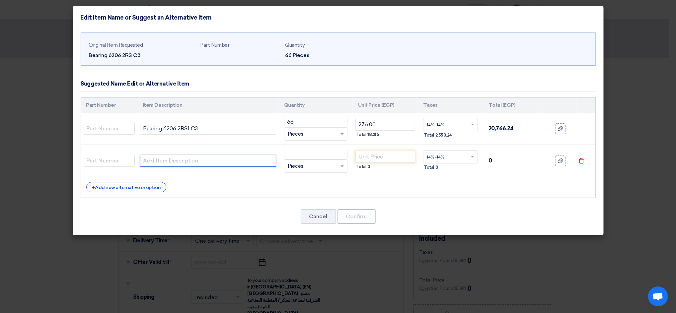
click at [175, 161] on input "text" at bounding box center [208, 161] width 136 height 12
paste input "Bearing"
paste input "6206LLUC3(NTN)"
drag, startPoint x: 194, startPoint y: 161, endPoint x: 224, endPoint y: 160, distance: 30.2
click at [224, 160] on input "Bearing 6206LLUC3(NTN)" at bounding box center [208, 161] width 136 height 12
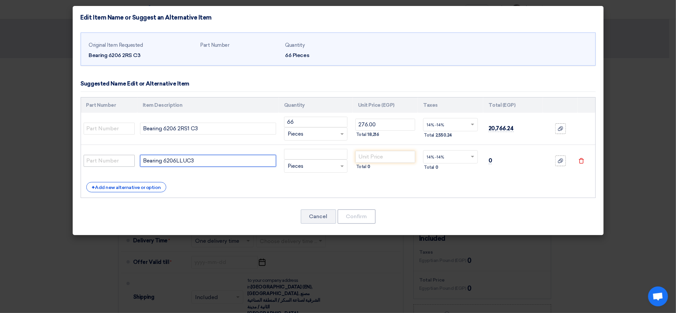
type input "Bearing 6206LLUC3"
click at [112, 161] on input "text" at bounding box center [109, 161] width 51 height 12
paste input "(NTN)"
type input "NTN"
click at [112, 127] on input "text" at bounding box center [109, 129] width 51 height 12
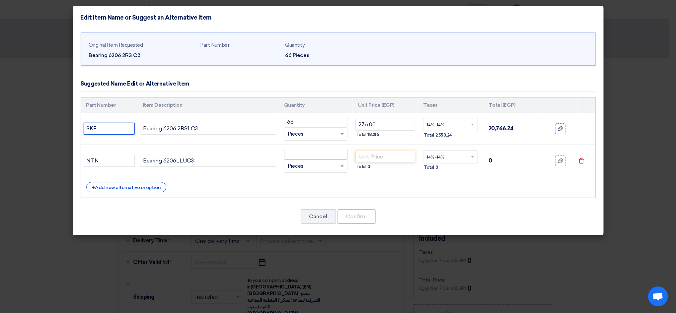
type input "SKF"
click at [300, 154] on input "number" at bounding box center [315, 154] width 63 height 11
type input "66"
click at [390, 156] on input "number" at bounding box center [385, 157] width 60 height 12
paste input "195.00"
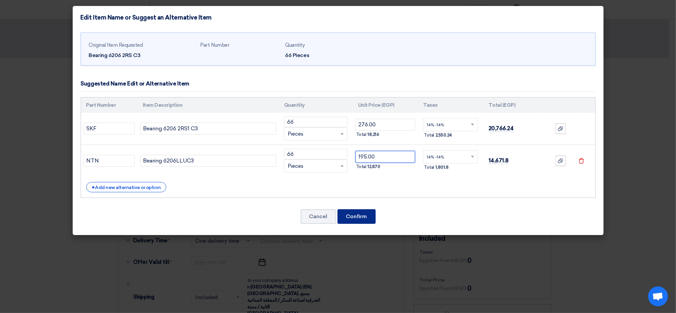
type input "195.00"
click at [354, 213] on button "Confirm" at bounding box center [356, 216] width 38 height 15
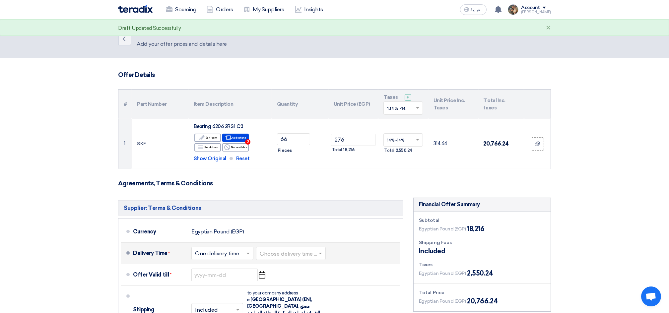
click at [318, 256] on input "text" at bounding box center [291, 255] width 63 height 10
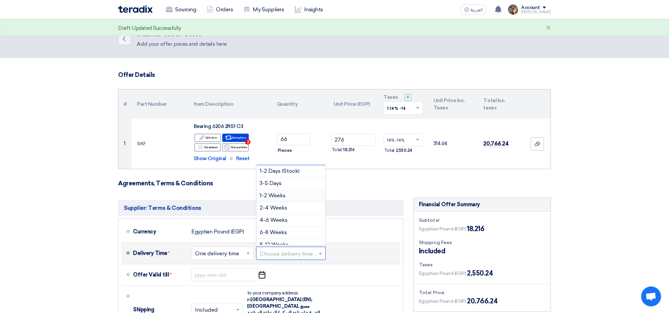
click at [278, 196] on span "1-2 Weeks" at bounding box center [273, 195] width 26 height 6
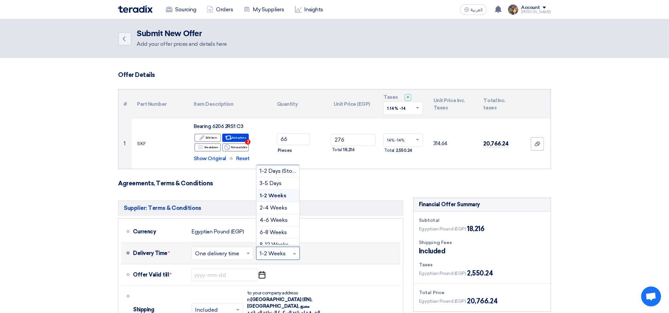
click at [290, 255] on input "text" at bounding box center [278, 255] width 37 height 10
click at [274, 184] on span "3-5 Days" at bounding box center [271, 183] width 22 height 6
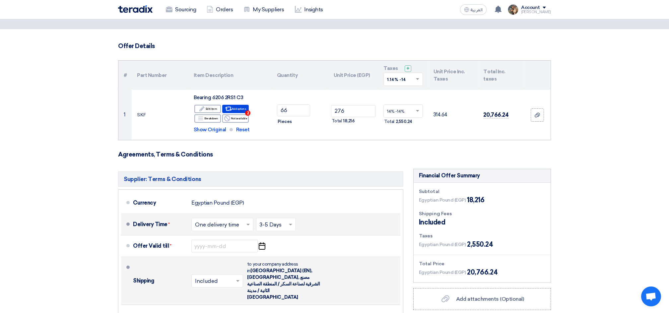
scroll to position [44, 0]
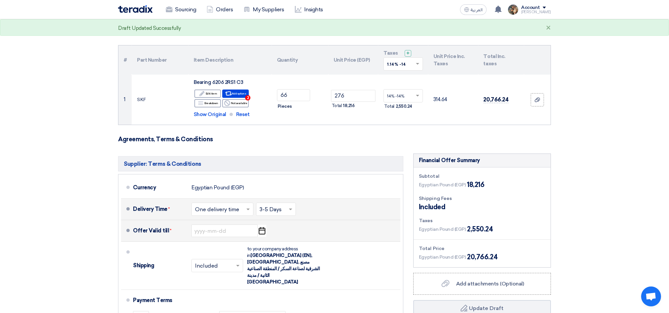
click at [259, 232] on use "button" at bounding box center [262, 230] width 7 height 7
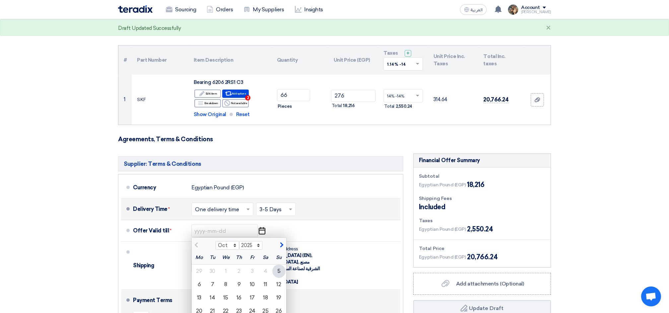
click at [281, 283] on div "12" at bounding box center [278, 284] width 13 height 13
type input "[DATE]"
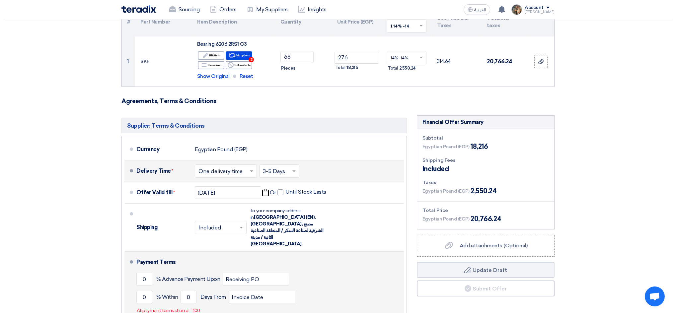
scroll to position [133, 0]
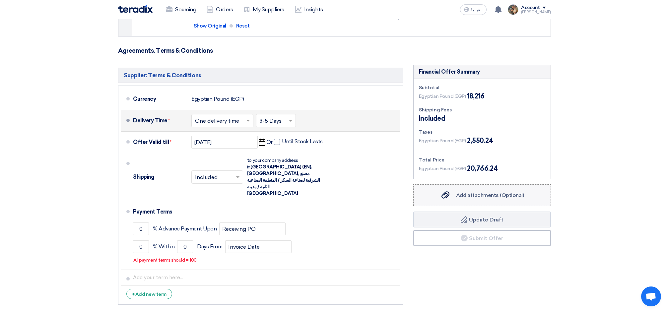
click at [510, 188] on label "Add attachments (Optional) Add attachments (Optional)" at bounding box center [482, 195] width 138 height 22
click at [0, 0] on input "Add attachments (Optional) Add attachments (Optional)" at bounding box center [0, 0] width 0 height 0
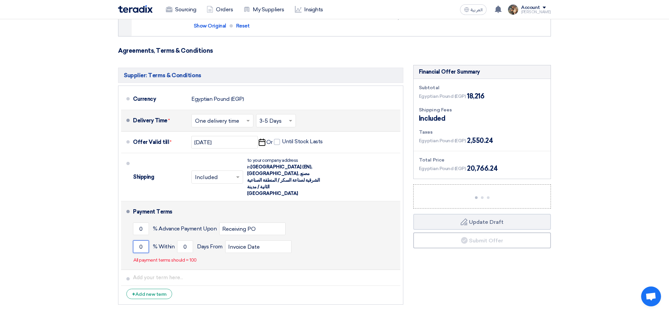
click at [136, 241] on input "0" at bounding box center [141, 247] width 16 height 13
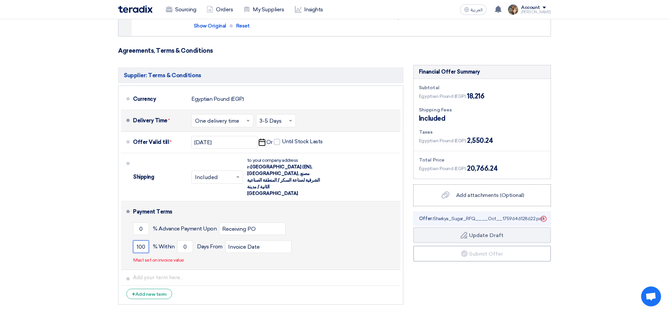
type input "100"
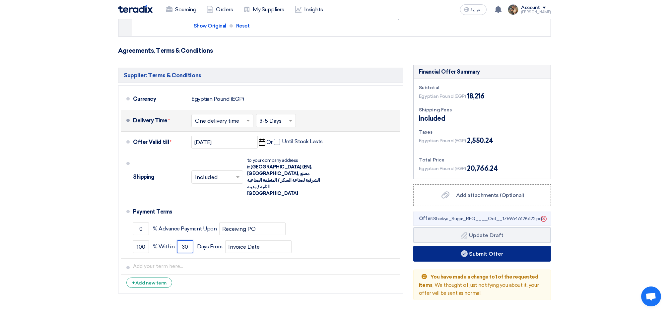
type input "30"
click at [452, 259] on button "Submit Offer" at bounding box center [482, 254] width 138 height 16
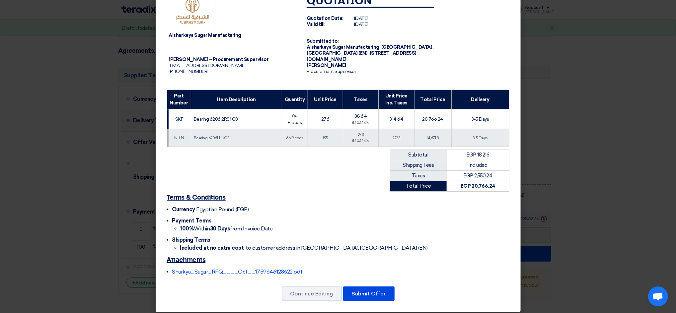
scroll to position [23, 0]
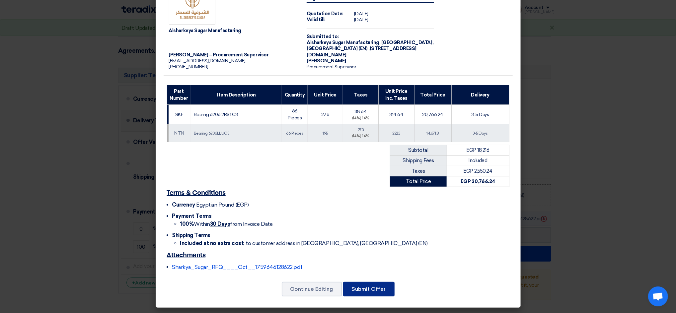
click at [378, 288] on button "Submit Offer" at bounding box center [368, 289] width 51 height 15
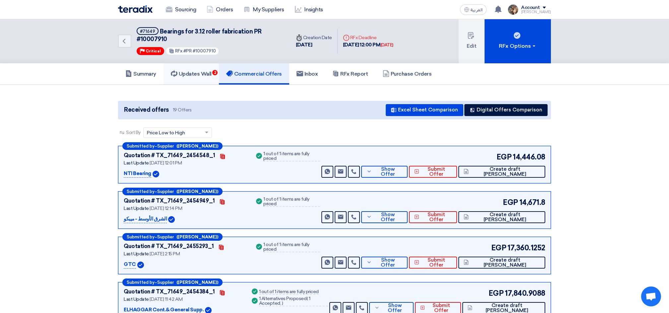
click at [205, 76] on link "Updates Wall 2" at bounding box center [191, 73] width 55 height 21
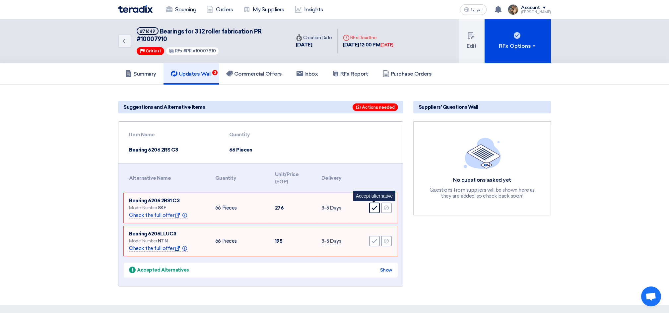
click at [376, 209] on icon "Accept" at bounding box center [375, 208] width 6 height 6
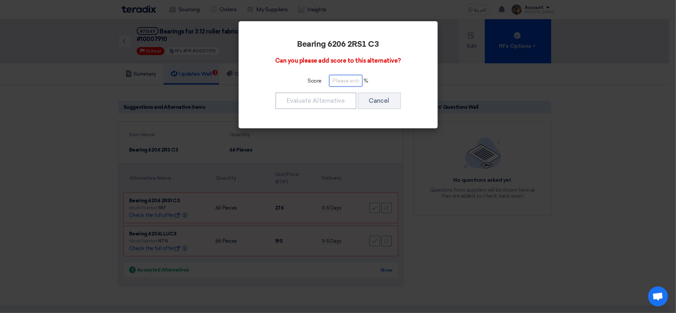
click at [342, 82] on input "number" at bounding box center [345, 81] width 33 height 12
type input "100"
click at [336, 99] on button "Evaluate Alternative" at bounding box center [315, 101] width 81 height 17
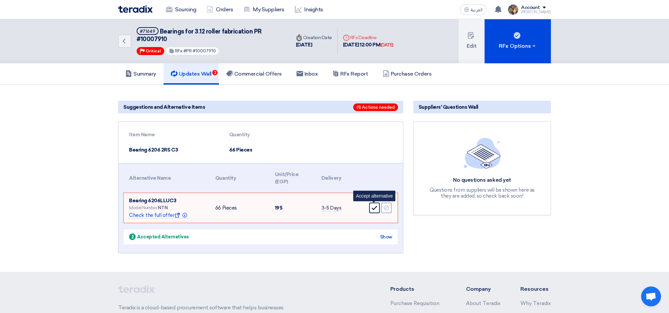
click at [372, 208] on use at bounding box center [375, 208] width 6 height 4
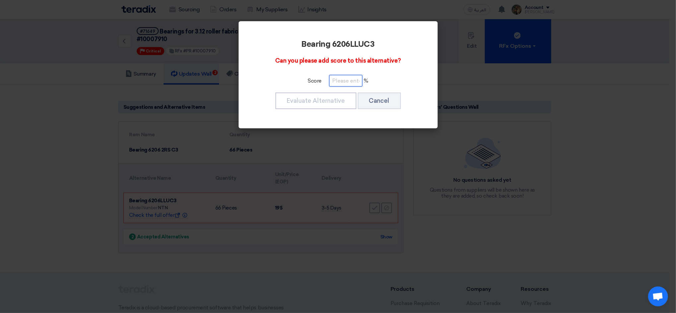
click at [351, 85] on input "number" at bounding box center [345, 81] width 33 height 12
type input "100"
click at [317, 102] on button "Evaluate Alternative" at bounding box center [315, 101] width 81 height 17
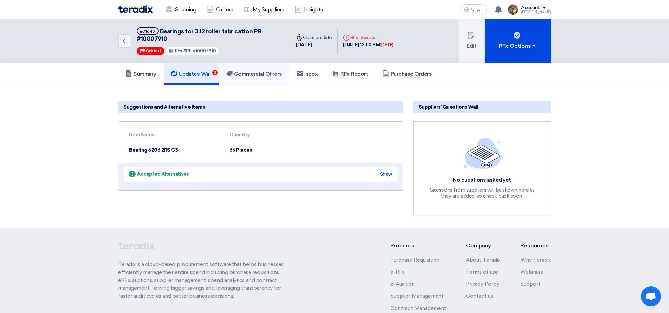
click at [258, 74] on h5 "Commercial Offers" at bounding box center [254, 74] width 56 height 7
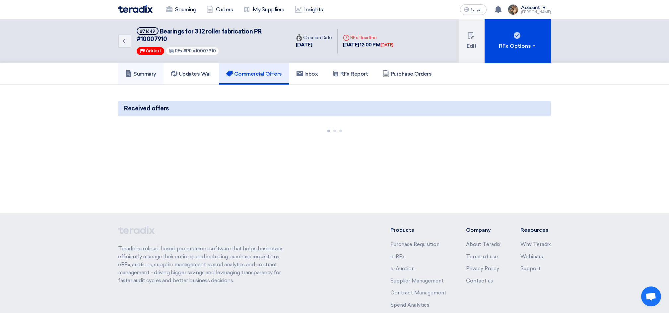
click at [149, 73] on h5 "Summary" at bounding box center [140, 74] width 31 height 7
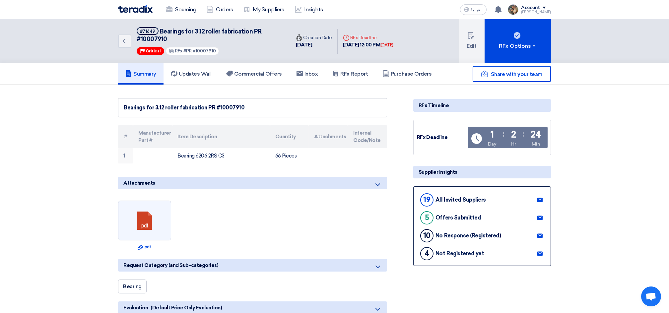
click at [135, 9] on img at bounding box center [135, 9] width 35 height 8
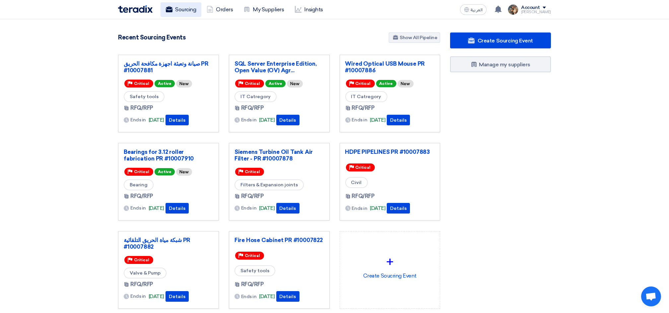
click at [183, 12] on link "Sourcing" at bounding box center [181, 9] width 41 height 15
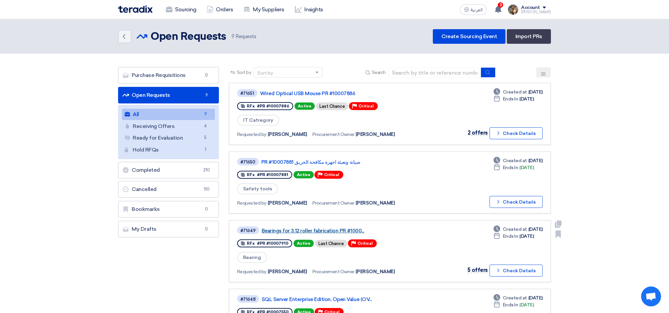
click at [333, 228] on link "Bearings for 3.12 roller fabrication PR #1000..." at bounding box center [345, 231] width 166 height 6
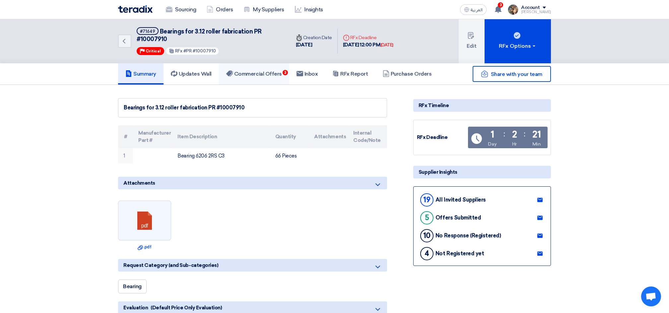
click at [282, 76] on link "Commercial Offers 3" at bounding box center [254, 73] width 70 height 21
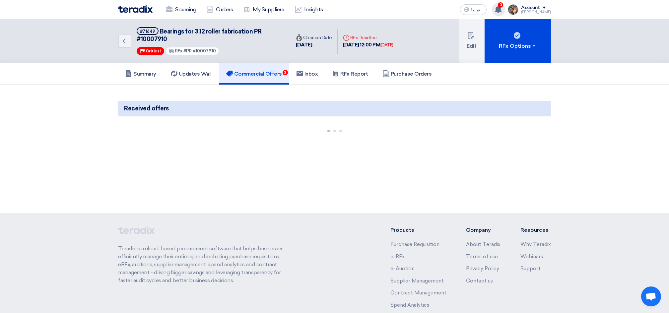
click at [502, 12] on icon at bounding box center [498, 9] width 7 height 7
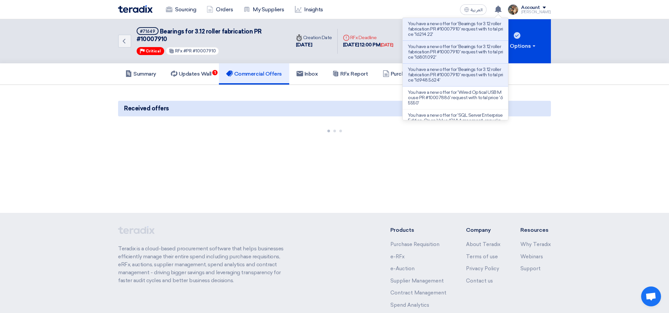
click at [476, 77] on p "You have a new offer for 'Bearings for 3.12 roller fabrication PR #10007910' re…" at bounding box center [455, 75] width 95 height 16
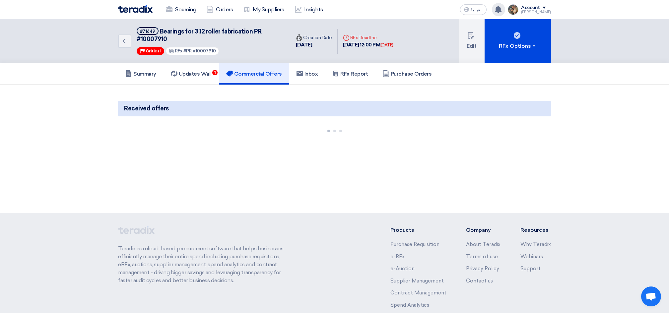
click at [502, 9] on use at bounding box center [498, 9] width 7 height 7
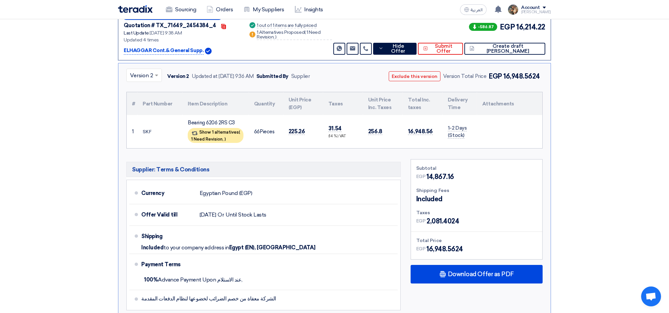
scroll to position [272, 0]
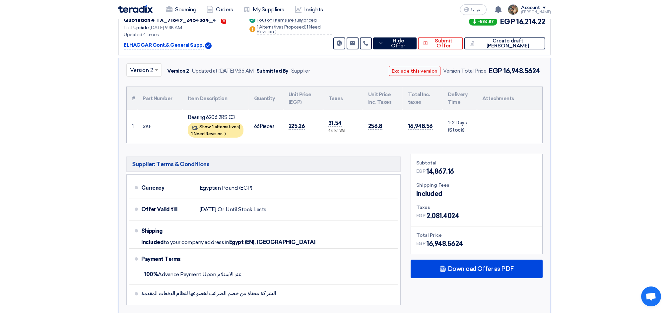
click at [267, 150] on div "× Version 2 Version 2 Updated at [DATE] 9:36 AM Submitted By Supplier Exclude t…" at bounding box center [334, 186] width 433 height 256
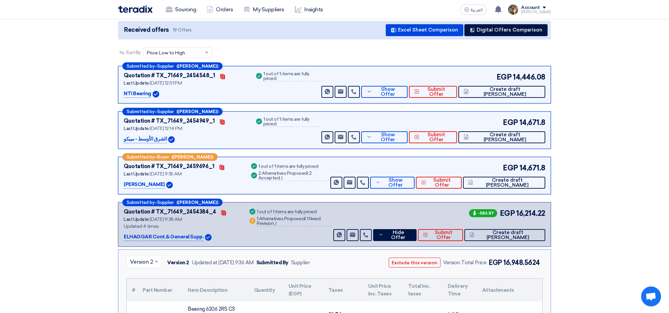
scroll to position [0, 0]
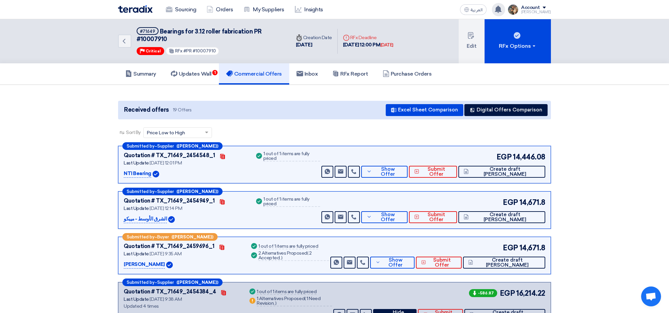
click at [502, 14] on div "You have a new offer for 'Bearings for 3.12 roller fabrication PR #10007910' re…" at bounding box center [498, 9] width 13 height 13
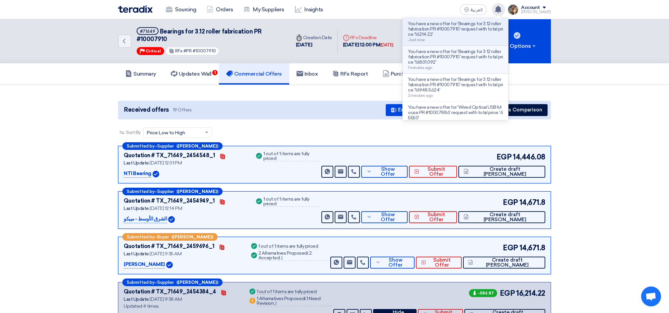
click at [474, 49] on p "You have a new offer for 'Bearings for 3.12 roller fabrication PR #10007910' re…" at bounding box center [455, 57] width 95 height 16
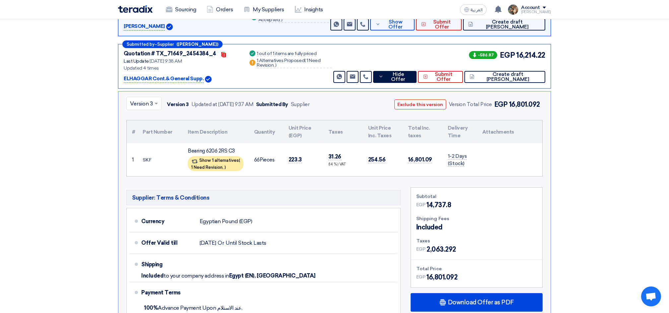
scroll to position [272, 0]
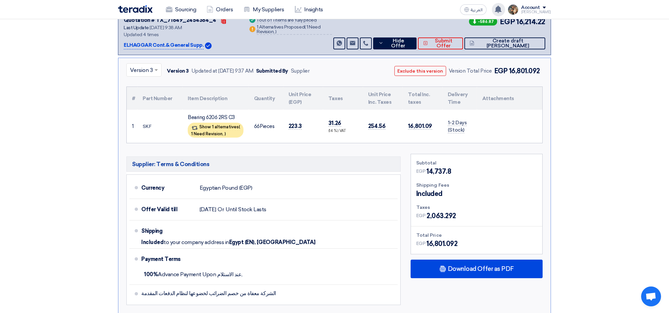
click at [502, 12] on icon at bounding box center [498, 9] width 7 height 7
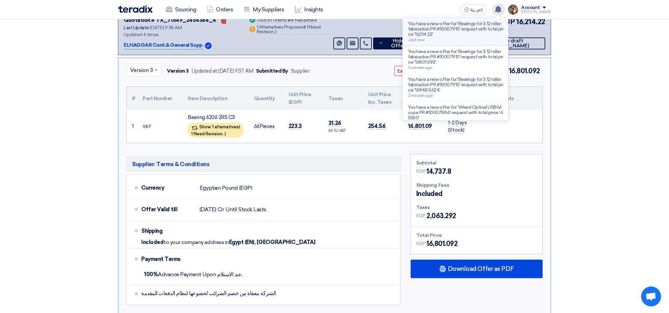
click at [446, 33] on p "You have a new offer for 'Bearings for 3.12 roller fabrication PR #10007910' re…" at bounding box center [455, 29] width 95 height 16
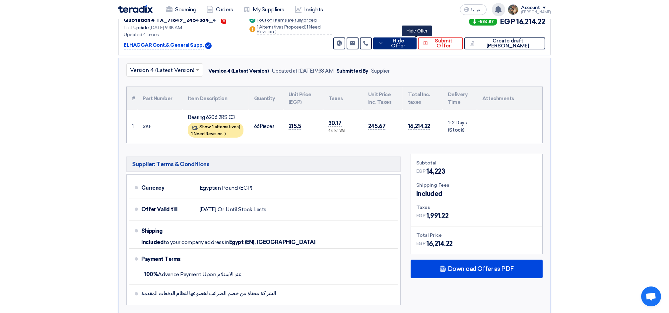
click at [411, 44] on span "Hide Offer" at bounding box center [398, 43] width 26 height 10
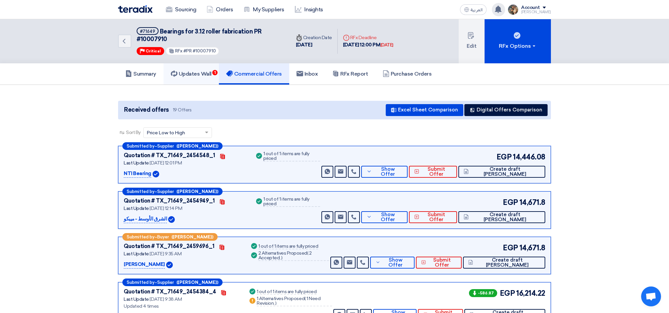
click at [190, 77] on link "Updates Wall 1" at bounding box center [191, 73] width 55 height 21
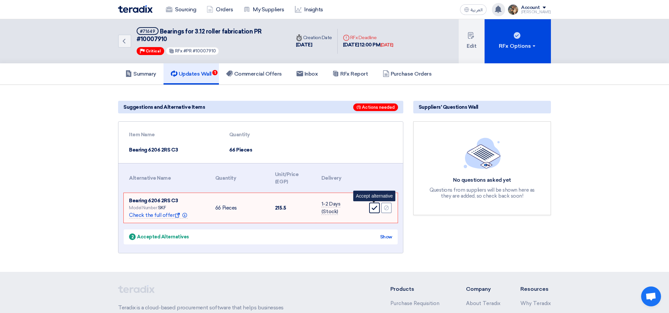
click at [373, 207] on use at bounding box center [375, 208] width 6 height 4
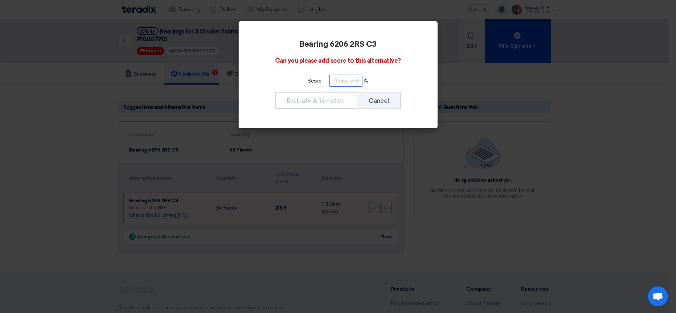
click at [340, 82] on input "number" at bounding box center [345, 81] width 33 height 12
type input "100"
click at [321, 98] on button "Evaluate Alternative" at bounding box center [315, 101] width 81 height 17
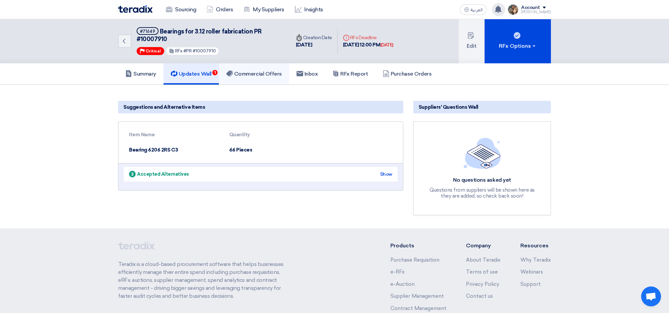
click at [255, 82] on link "Commercial Offers" at bounding box center [254, 73] width 70 height 21
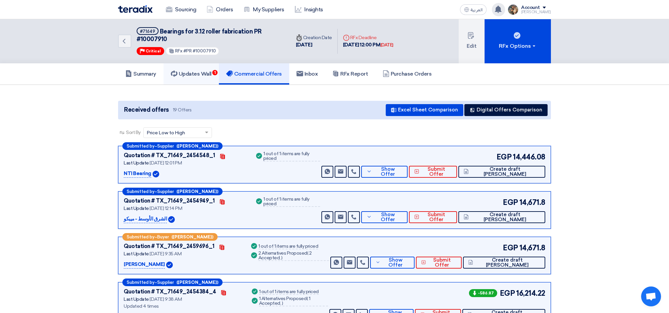
click at [186, 79] on link "Updates Wall 1" at bounding box center [191, 73] width 55 height 21
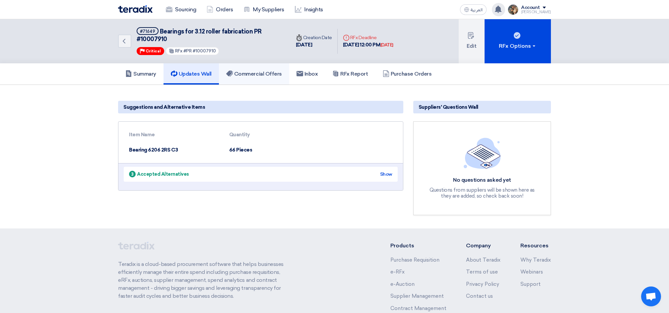
click at [243, 78] on link "Commercial Offers" at bounding box center [254, 73] width 70 height 21
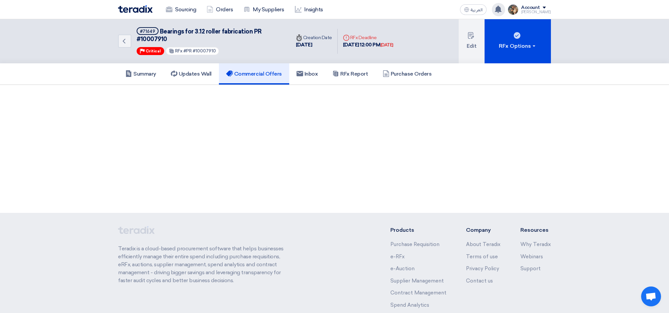
click at [125, 12] on img at bounding box center [135, 9] width 35 height 8
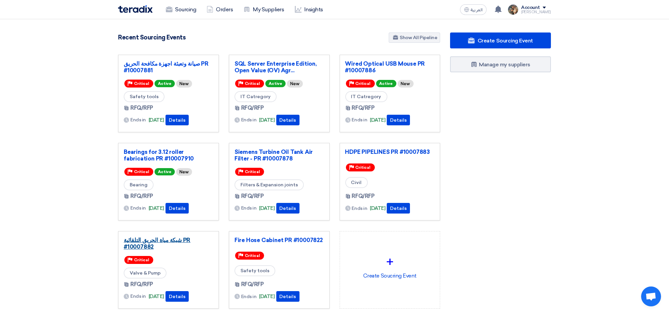
click at [178, 242] on link "شبكة مياة الحريق التلقائية PR #10007882" at bounding box center [169, 243] width 90 height 13
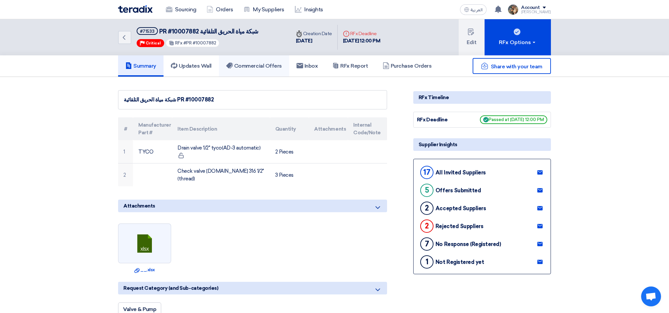
click at [257, 68] on h5 "Commercial Offers" at bounding box center [254, 66] width 56 height 7
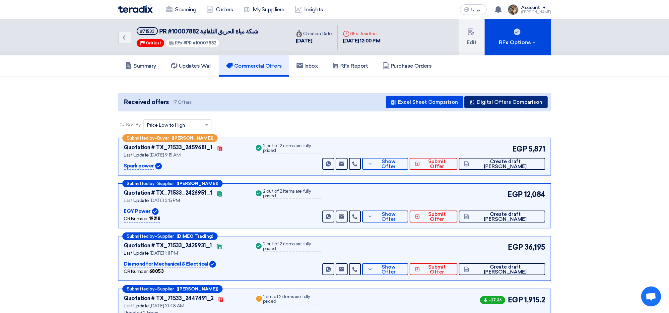
click at [493, 100] on button "Digital Offers Comparison" at bounding box center [506, 102] width 83 height 12
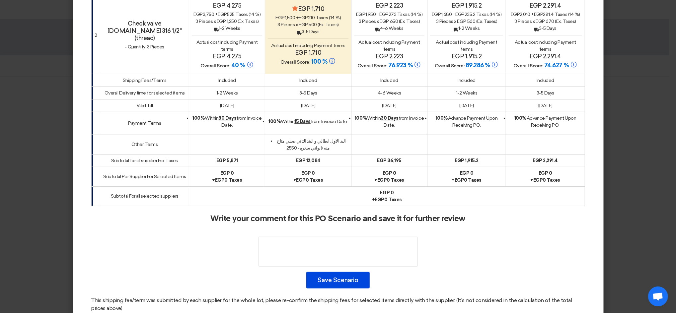
scroll to position [235, 0]
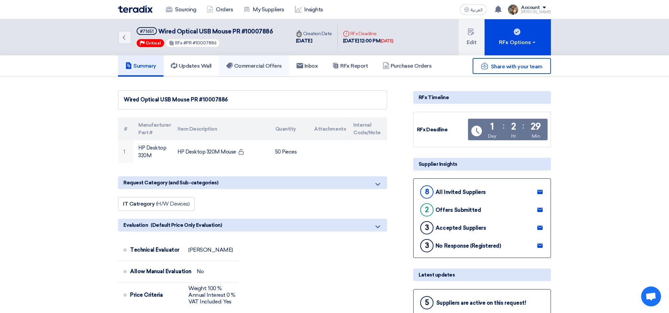
click at [241, 66] on h5 "Commercial Offers" at bounding box center [254, 66] width 56 height 7
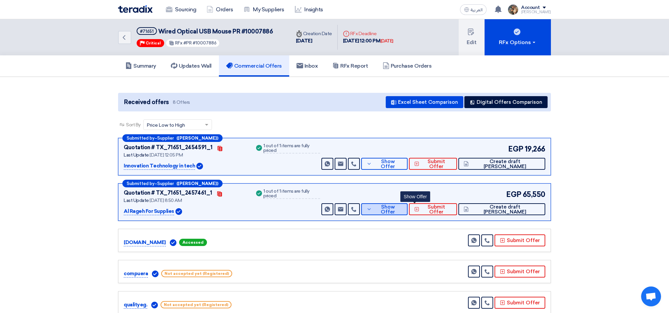
click at [402, 210] on span "Show Offer" at bounding box center [388, 210] width 29 height 10
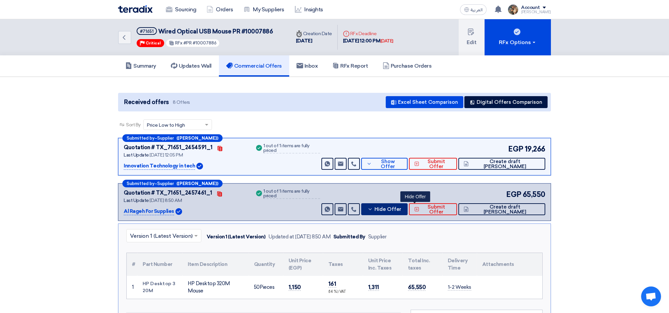
click at [401, 210] on span "Hide Offer" at bounding box center [388, 209] width 27 height 5
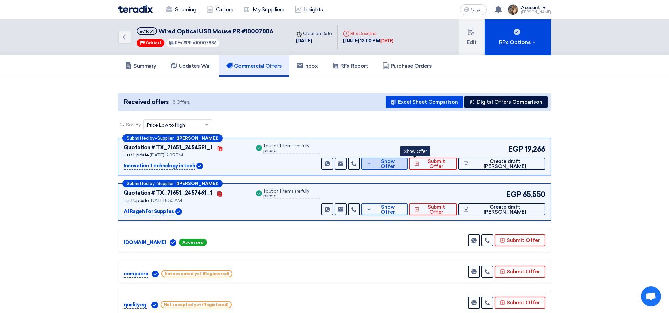
click at [408, 167] on button "Show Offer" at bounding box center [384, 164] width 46 height 12
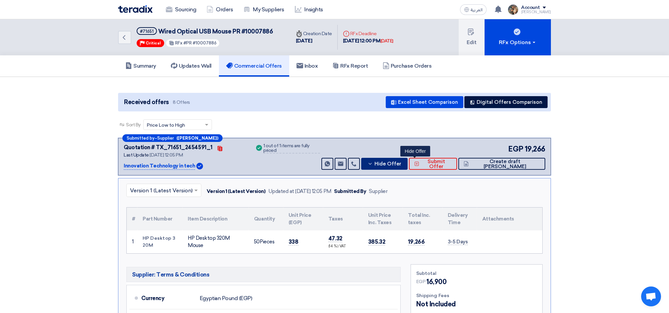
click at [401, 166] on span "Hide Offer" at bounding box center [388, 164] width 27 height 5
